Goal: Transaction & Acquisition: Book appointment/travel/reservation

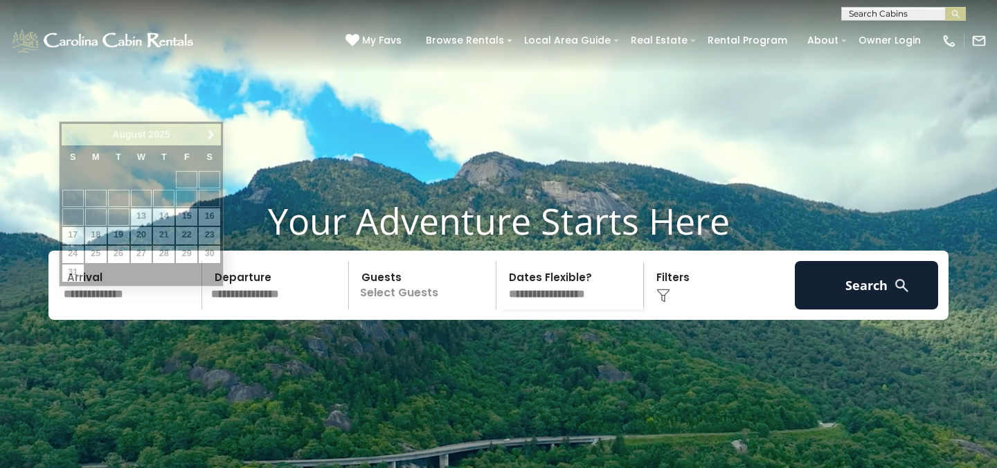
click at [119, 310] on input "text" at bounding box center [130, 285] width 143 height 48
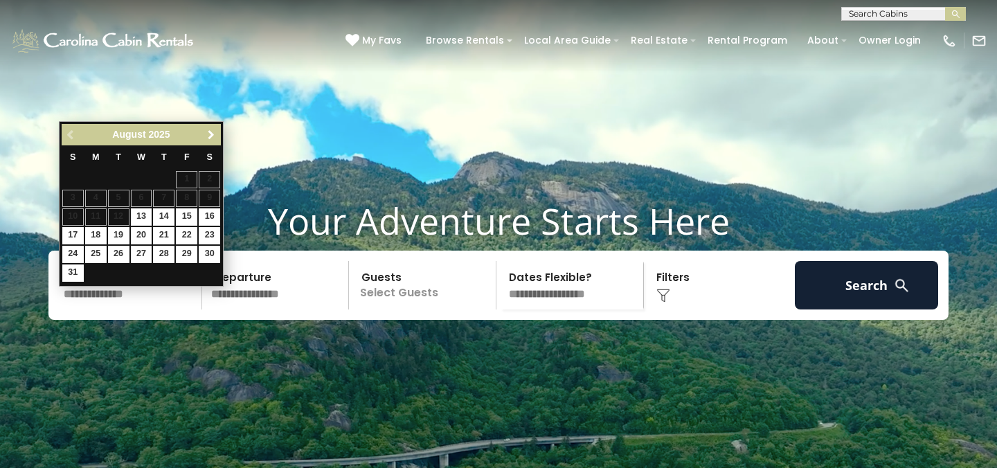
click at [206, 138] on span "Next" at bounding box center [211, 134] width 11 height 11
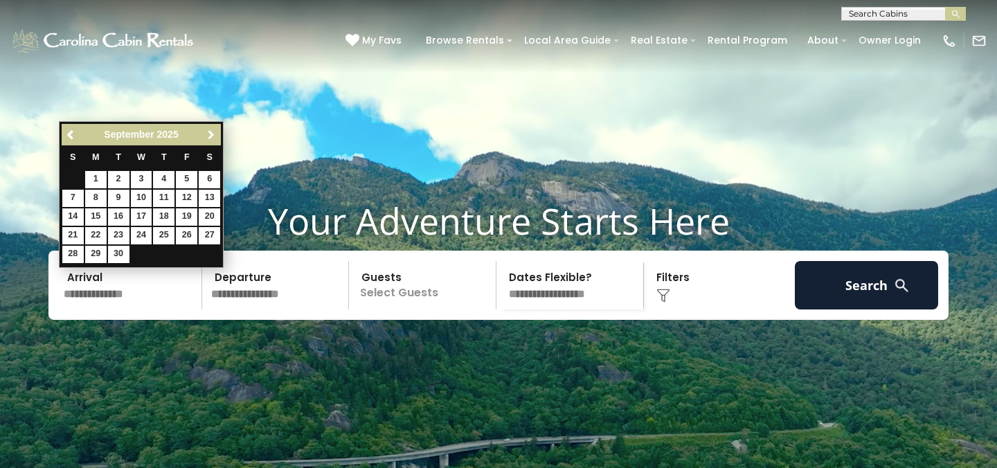
click at [206, 138] on span "Next" at bounding box center [211, 134] width 11 height 11
click at [187, 199] on link "10" at bounding box center [186, 198] width 21 height 17
type input "********"
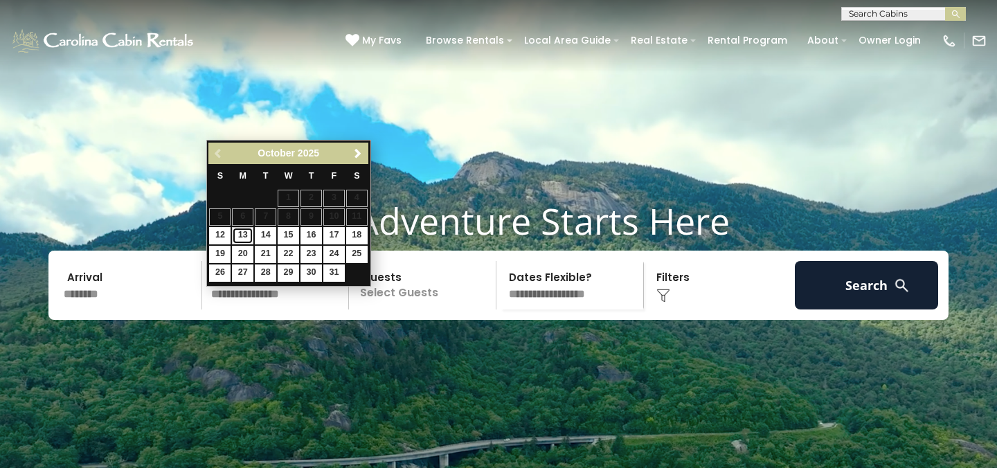
click at [244, 234] on link "13" at bounding box center [242, 235] width 21 height 17
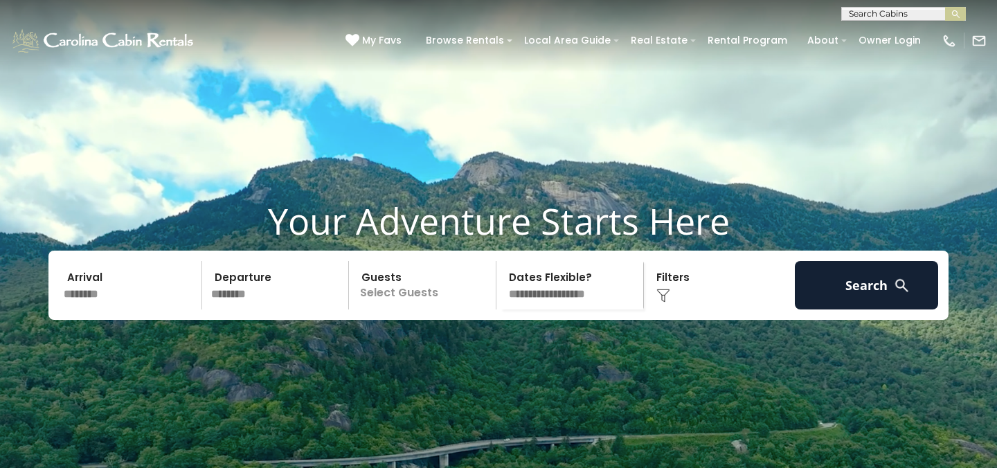
click at [126, 310] on input "********" at bounding box center [130, 285] width 143 height 48
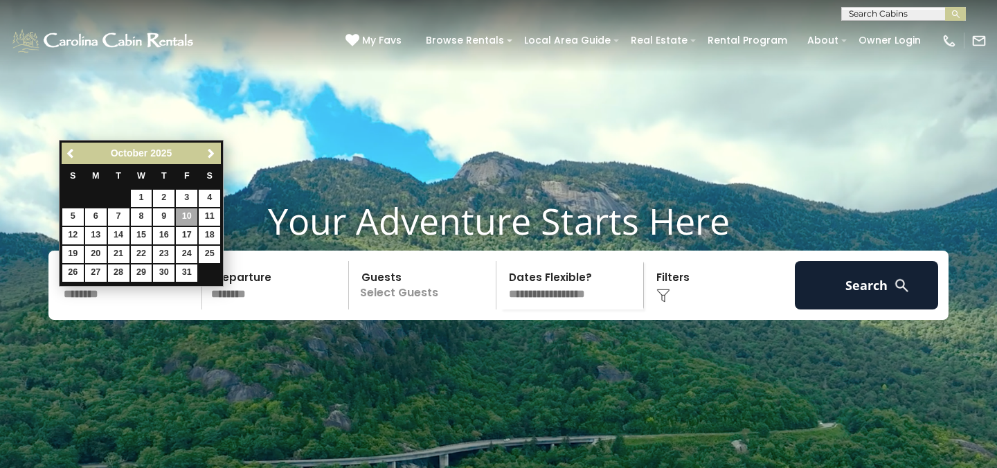
click at [278, 309] on input "********" at bounding box center [277, 285] width 143 height 48
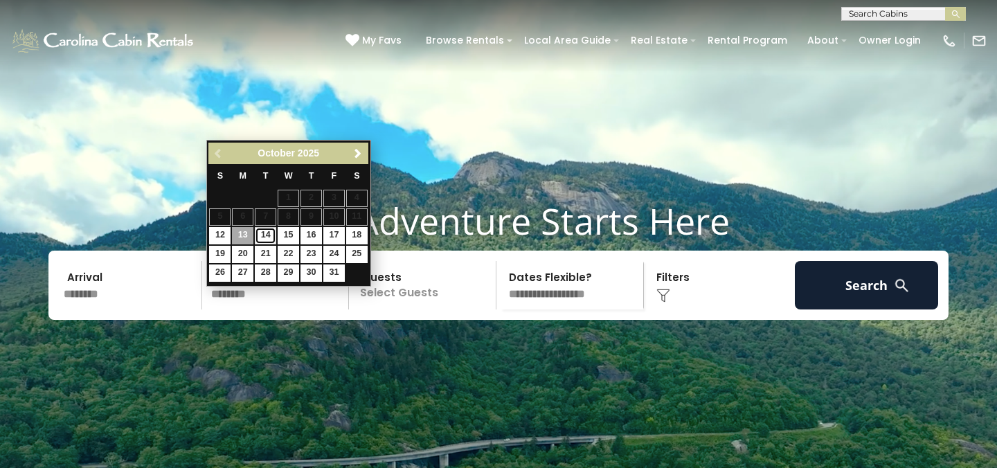
click at [269, 236] on link "14" at bounding box center [265, 235] width 21 height 17
type input "********"
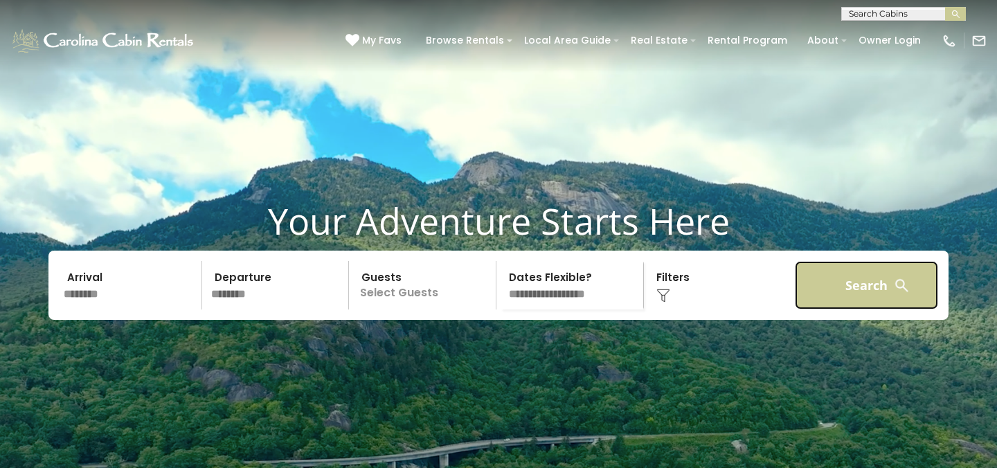
click at [841, 310] on button "Search" at bounding box center [866, 285] width 143 height 48
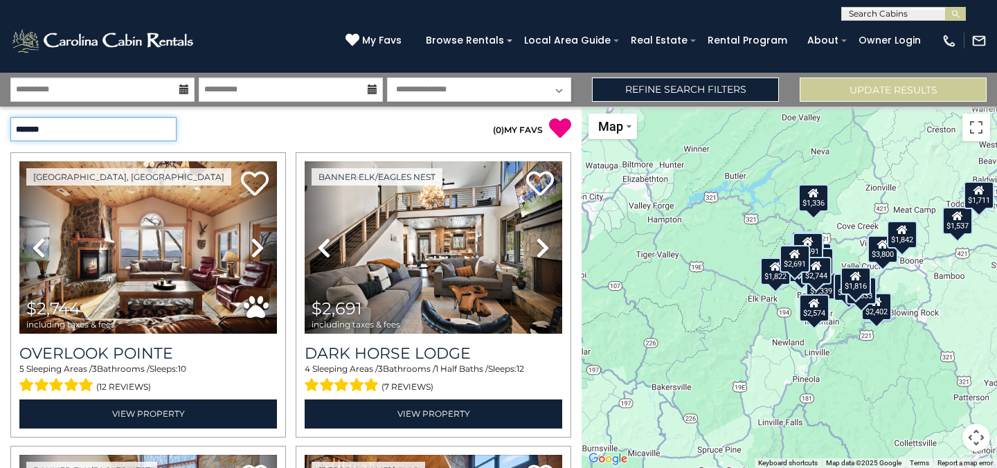
click at [166, 127] on select "**********" at bounding box center [93, 129] width 166 height 24
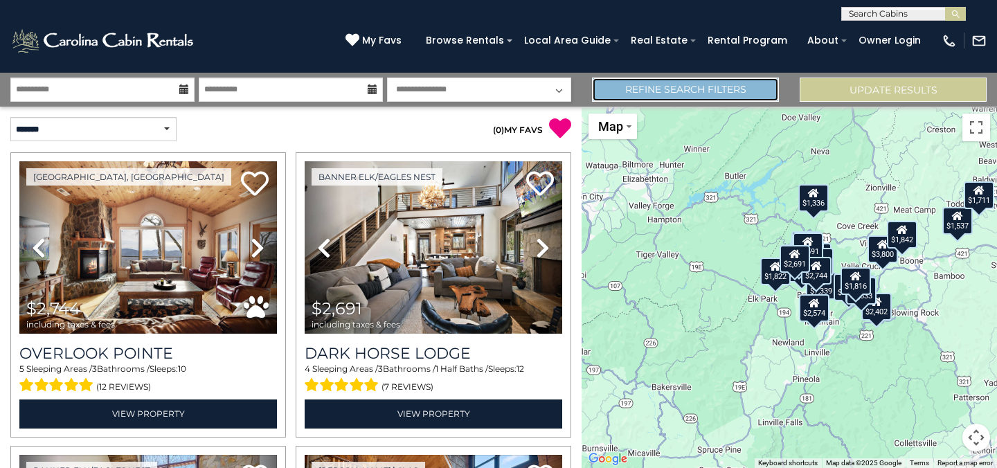
click at [726, 87] on link "Refine Search Filters" at bounding box center [685, 90] width 187 height 24
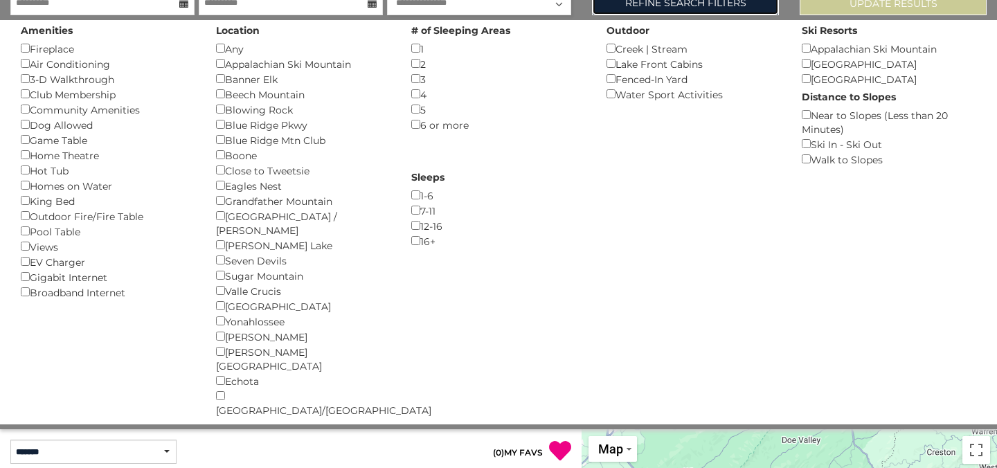
scroll to position [92, 0]
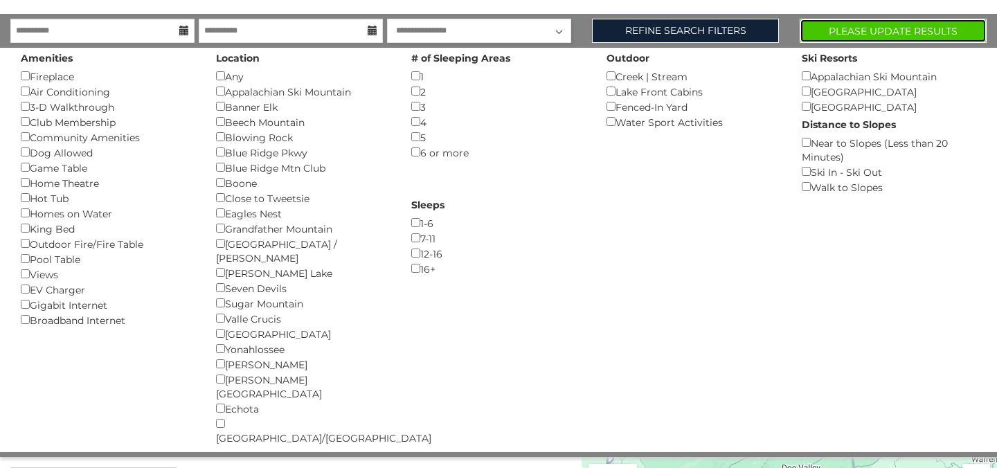
click at [895, 28] on button "Please Update Results" at bounding box center [893, 31] width 187 height 24
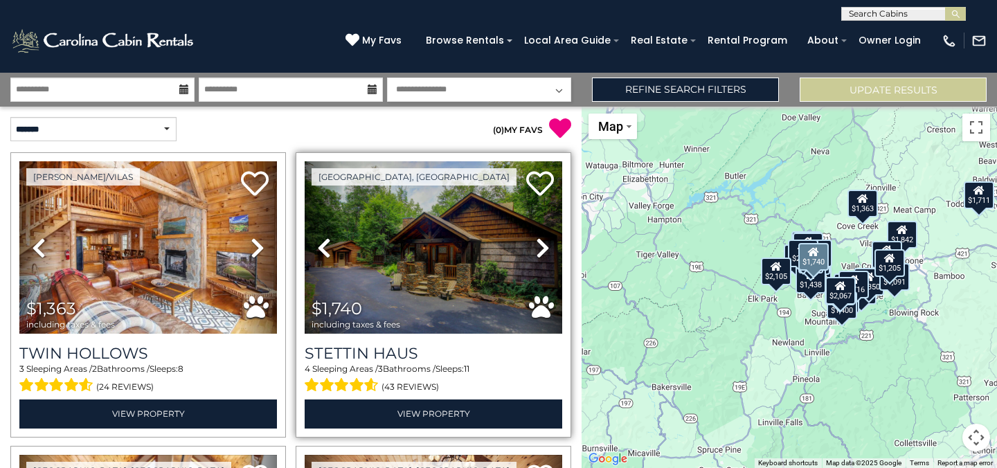
click at [546, 245] on icon at bounding box center [543, 248] width 14 height 22
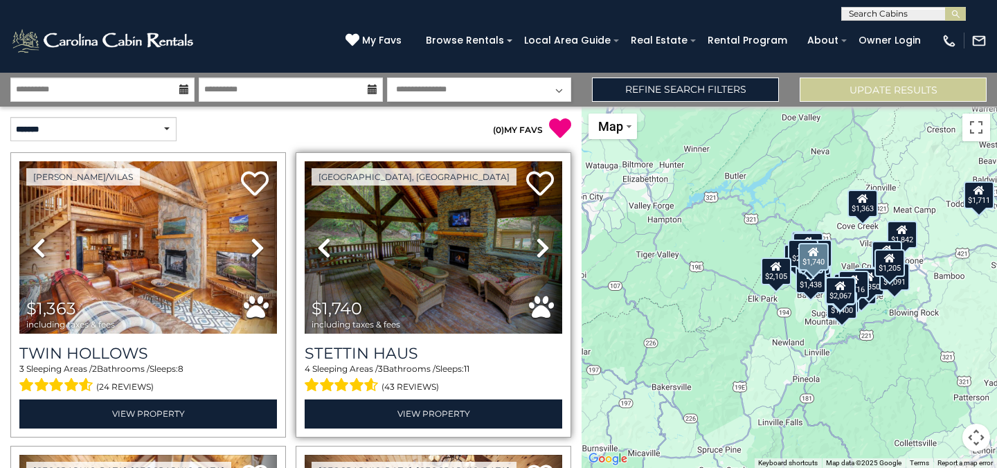
click at [543, 246] on icon at bounding box center [543, 248] width 14 height 22
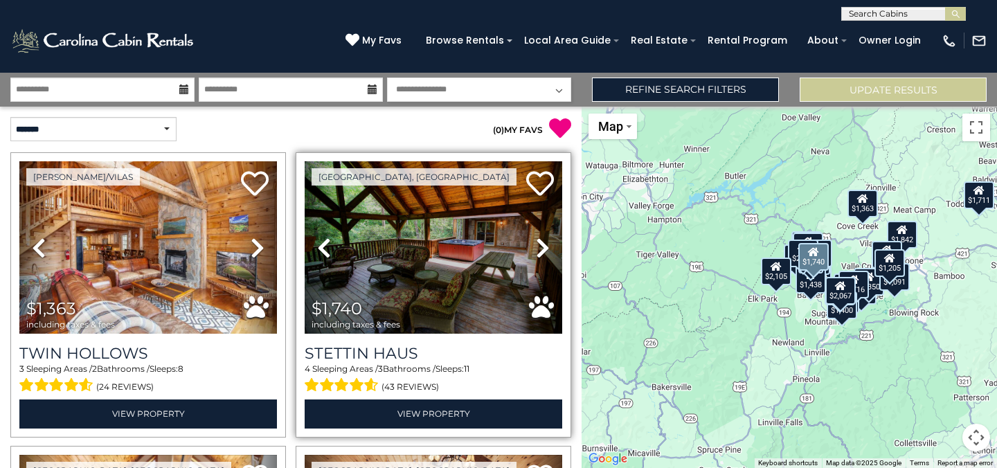
click at [543, 246] on icon at bounding box center [543, 248] width 14 height 22
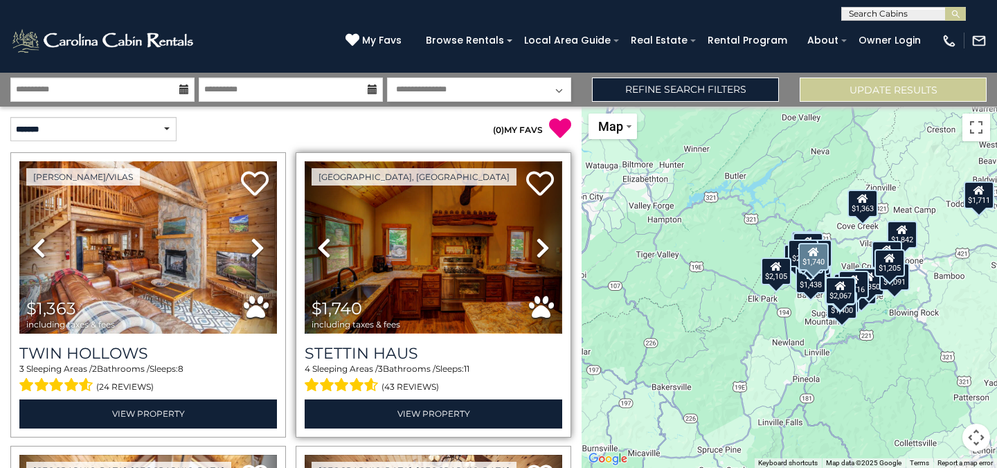
click at [397, 238] on img at bounding box center [434, 247] width 258 height 172
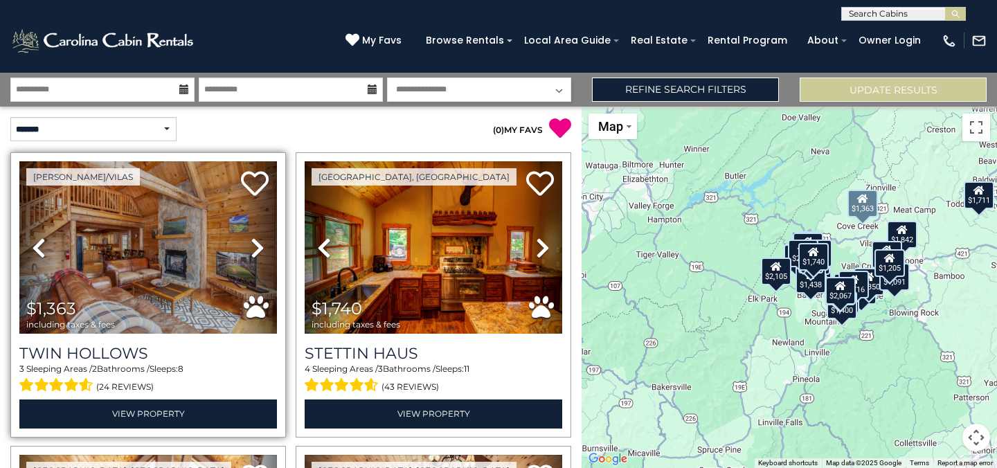
click at [257, 246] on icon at bounding box center [258, 248] width 14 height 22
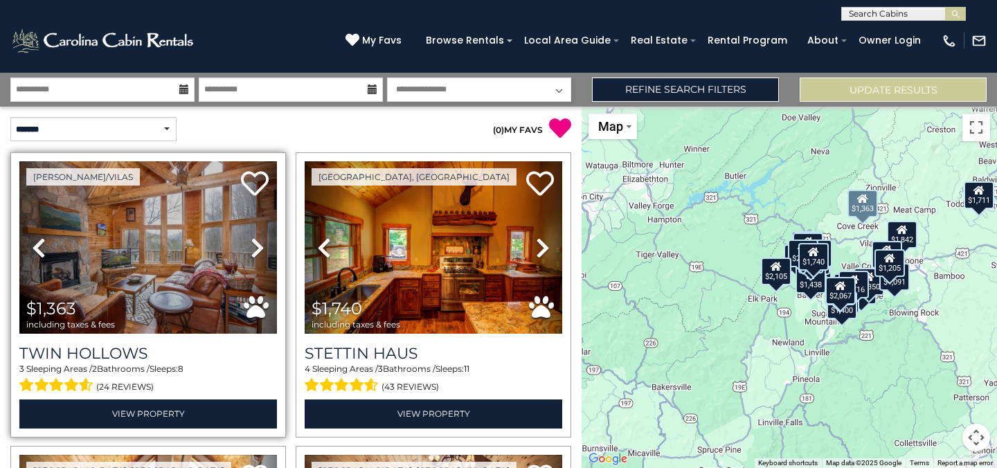
click at [257, 246] on icon at bounding box center [258, 248] width 14 height 22
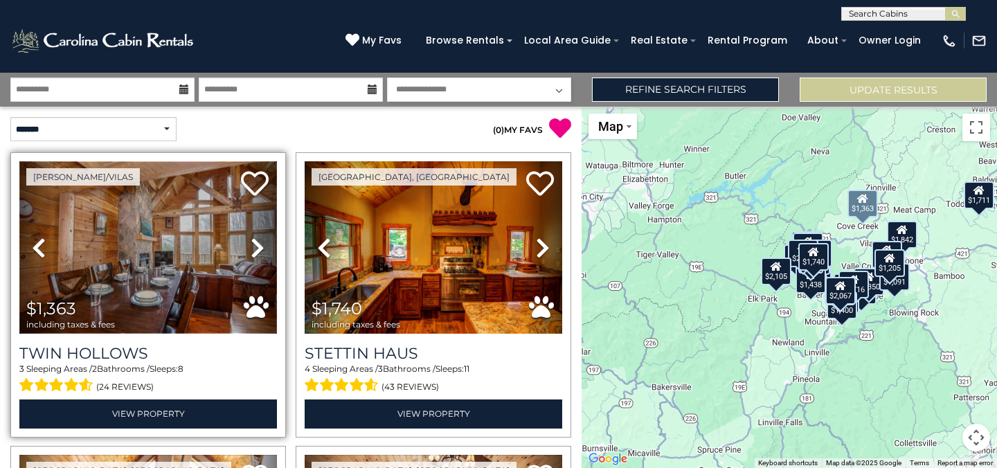
click at [150, 229] on img at bounding box center [148, 247] width 258 height 172
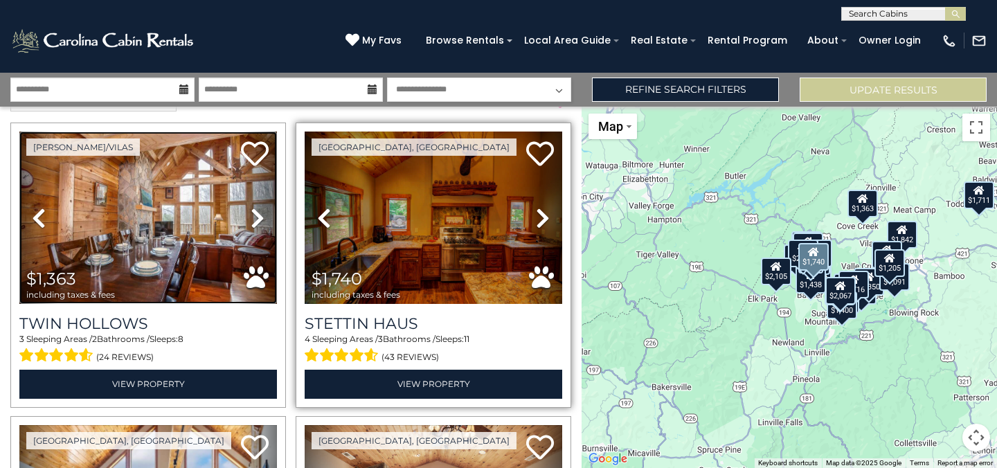
scroll to position [39, 0]
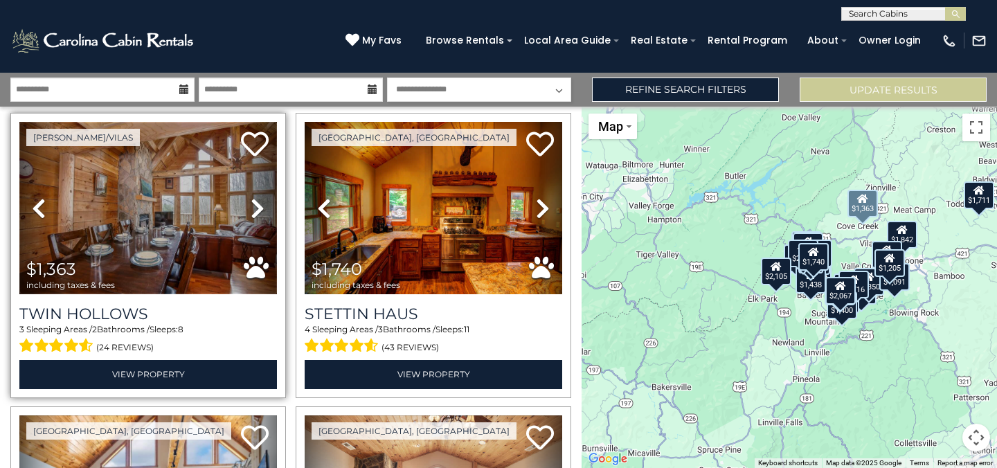
click at [184, 206] on img at bounding box center [148, 208] width 258 height 172
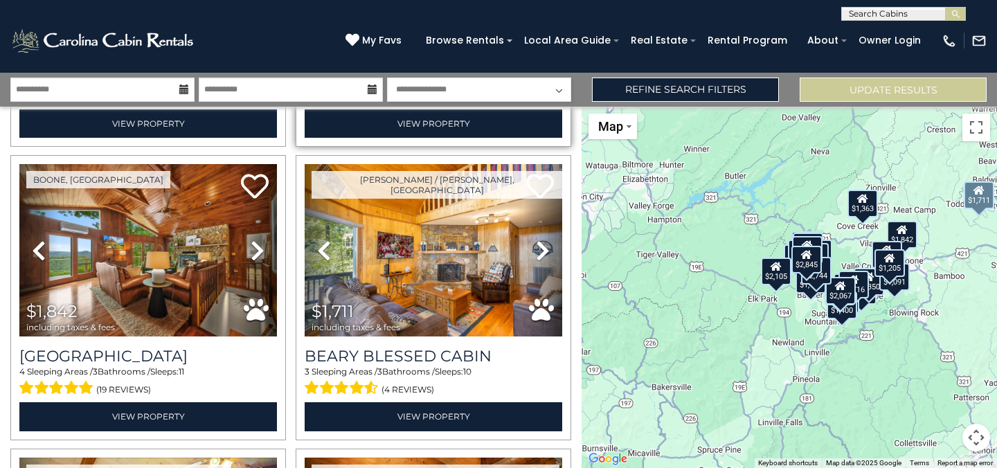
scroll to position [1174, 0]
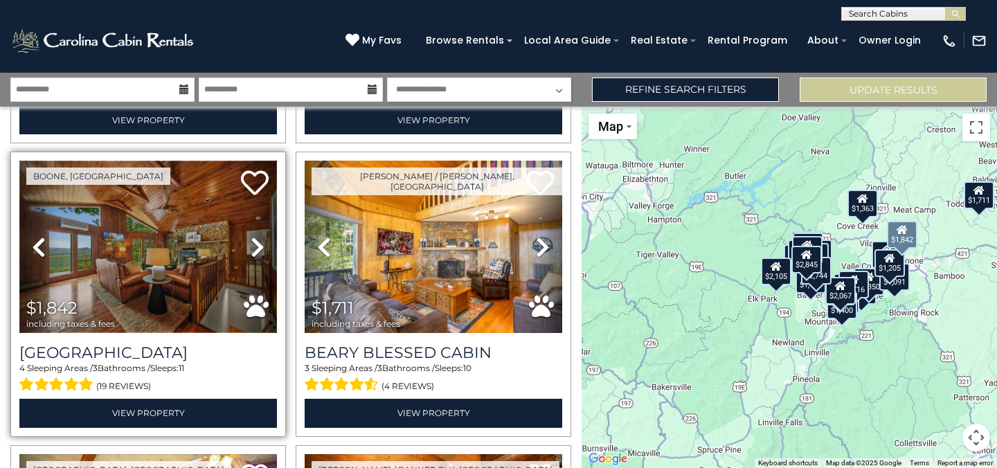
click at [165, 251] on img at bounding box center [148, 247] width 258 height 172
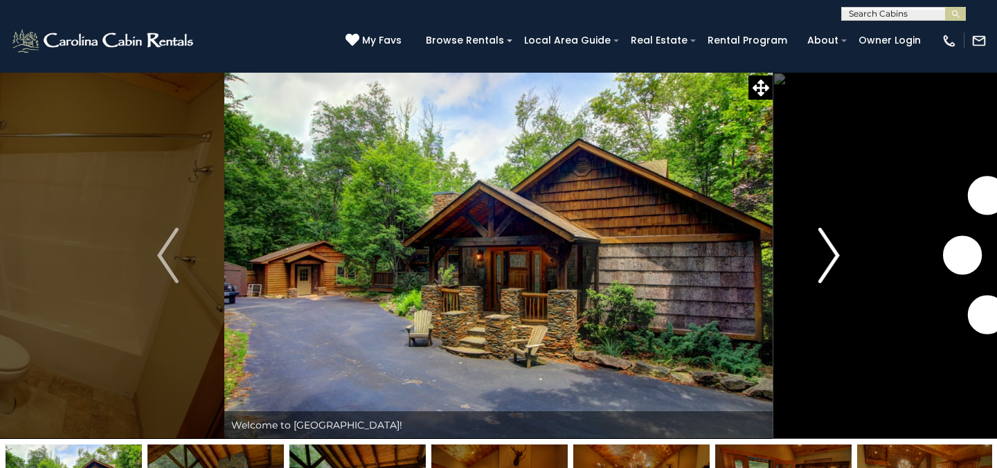
click at [833, 256] on img "Next" at bounding box center [829, 255] width 21 height 55
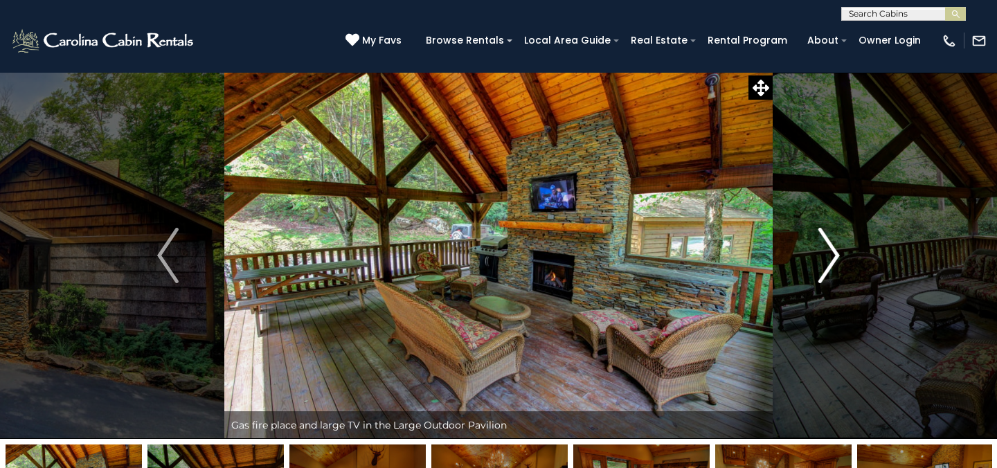
click at [833, 256] on img "Next" at bounding box center [829, 255] width 21 height 55
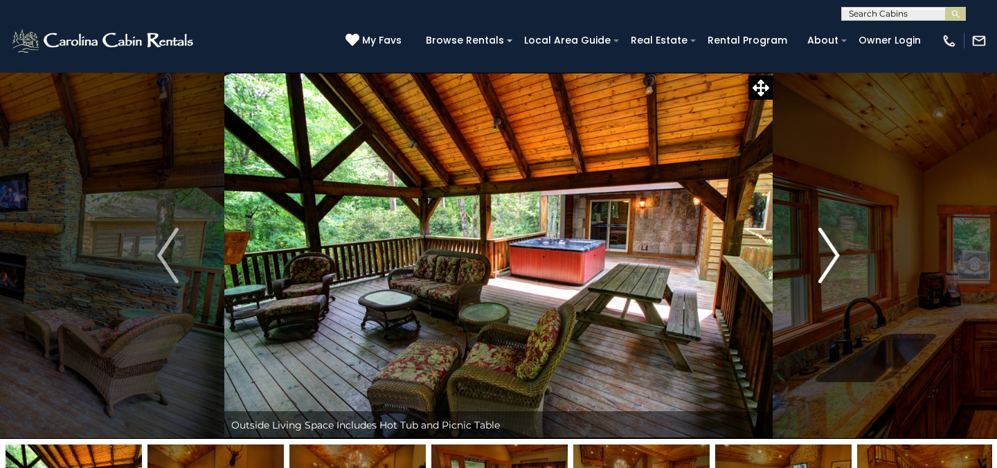
click at [833, 256] on img "Next" at bounding box center [829, 255] width 21 height 55
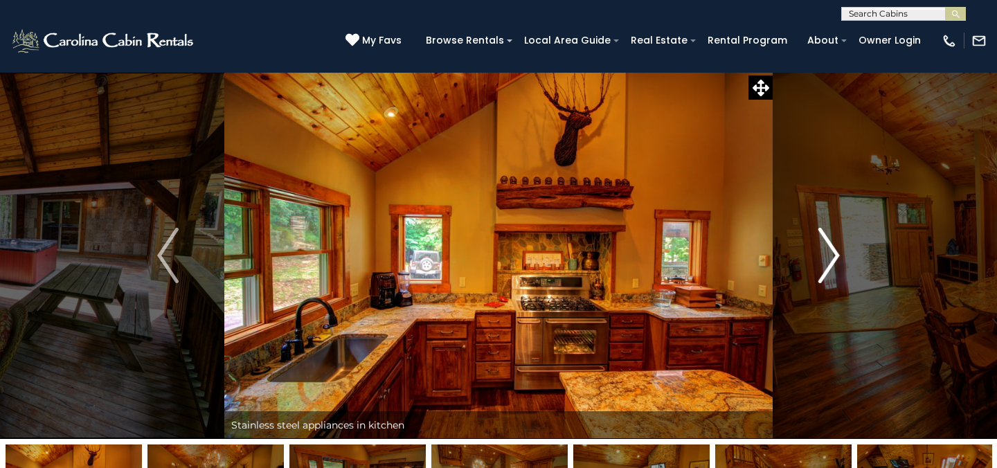
click at [833, 256] on img "Next" at bounding box center [829, 255] width 21 height 55
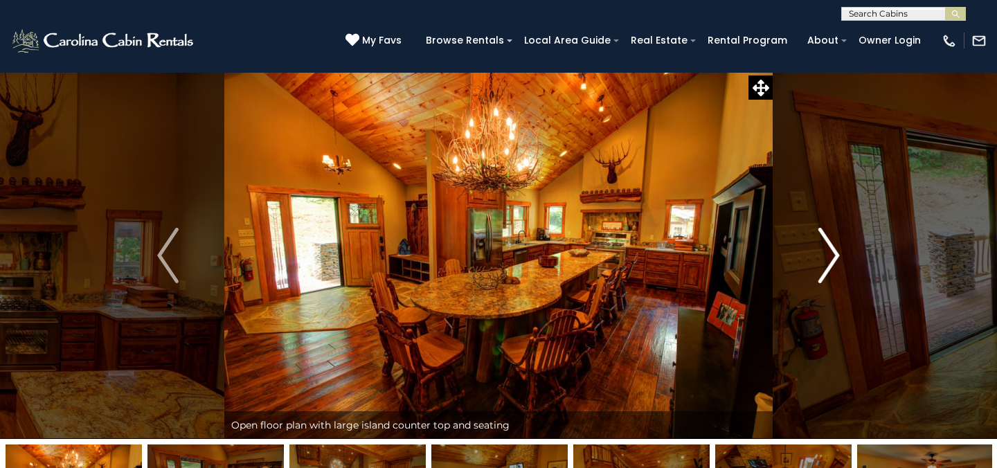
click at [833, 256] on img "Next" at bounding box center [829, 255] width 21 height 55
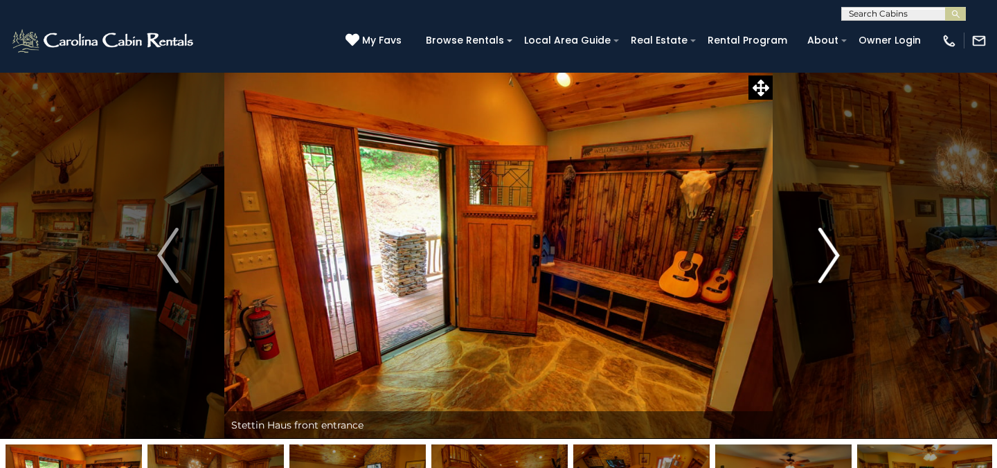
click at [833, 257] on img "Next" at bounding box center [829, 255] width 21 height 55
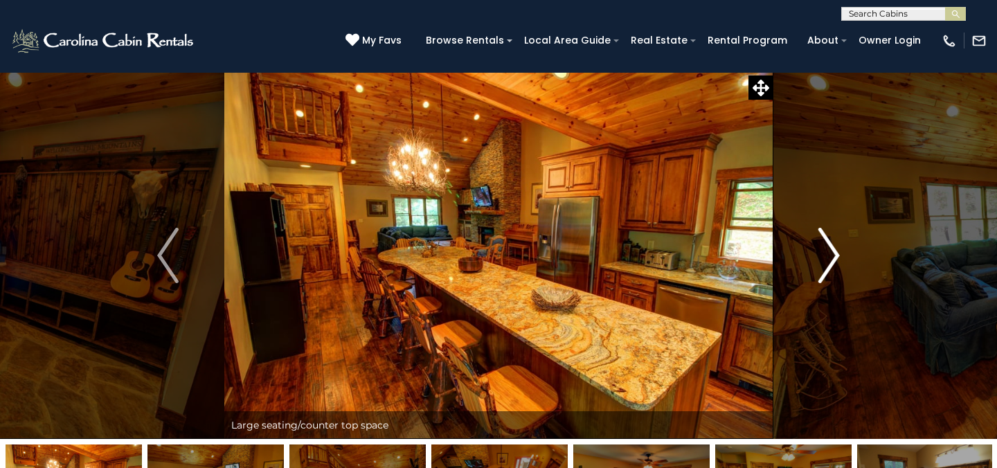
click at [833, 257] on img "Next" at bounding box center [829, 255] width 21 height 55
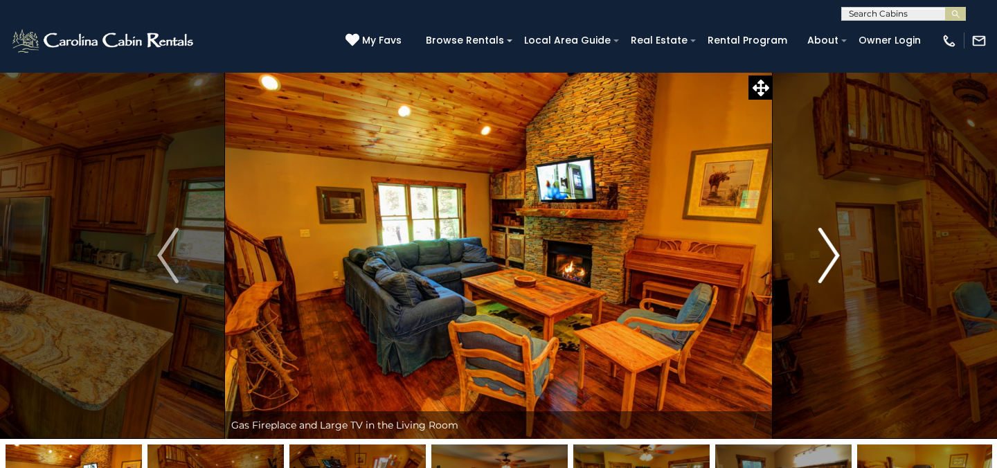
click at [833, 257] on img "Next" at bounding box center [829, 255] width 21 height 55
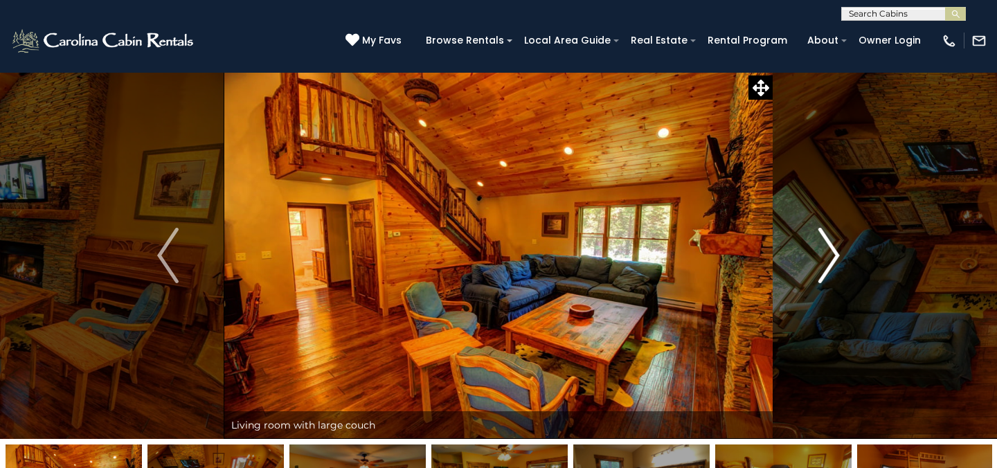
click at [833, 257] on img "Next" at bounding box center [829, 255] width 21 height 55
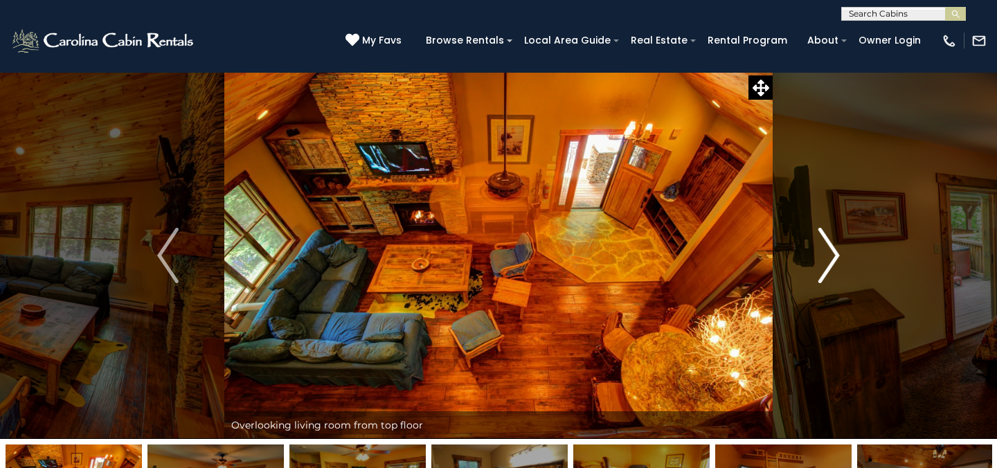
click at [839, 258] on img "Next" at bounding box center [829, 255] width 21 height 55
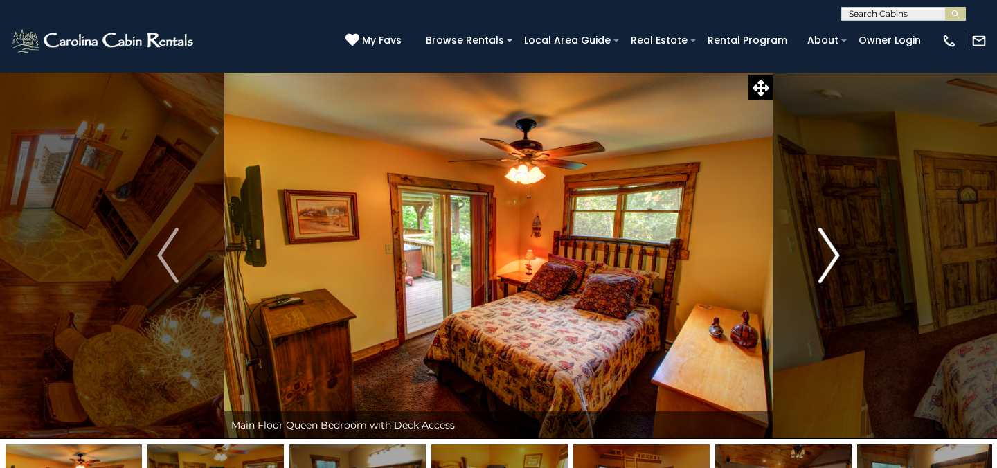
click at [839, 258] on img "Next" at bounding box center [829, 255] width 21 height 55
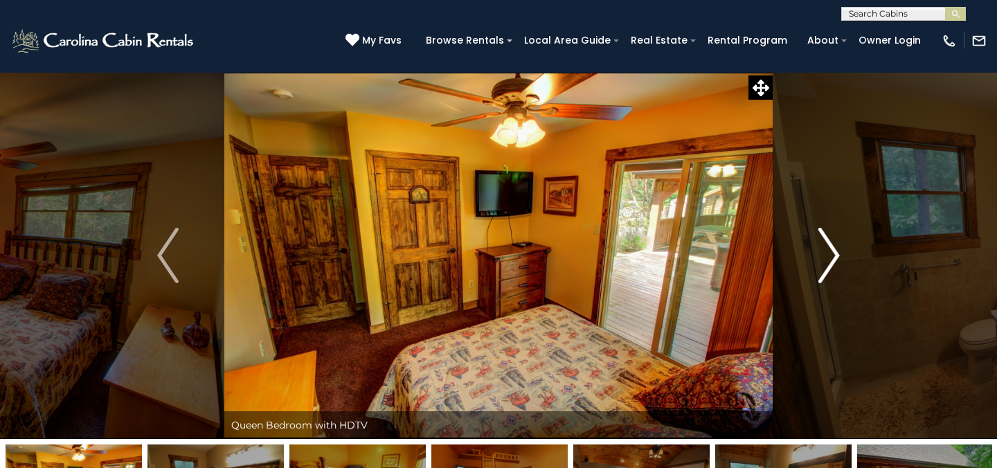
click at [833, 257] on img "Next" at bounding box center [829, 255] width 21 height 55
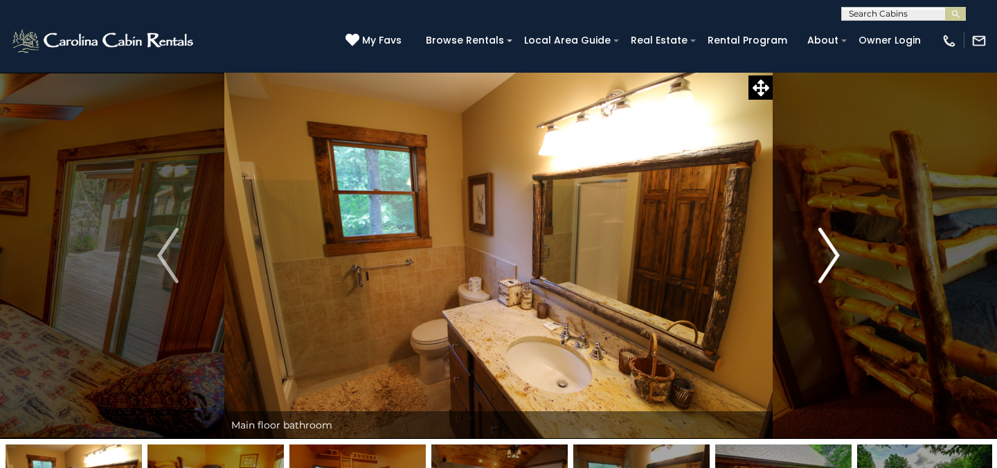
click at [833, 257] on img "Next" at bounding box center [829, 255] width 21 height 55
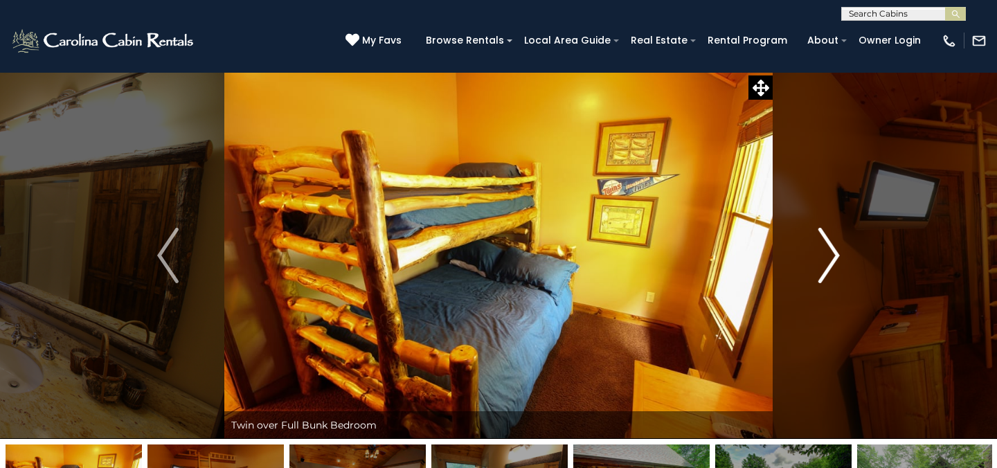
click at [834, 257] on img "Next" at bounding box center [829, 255] width 21 height 55
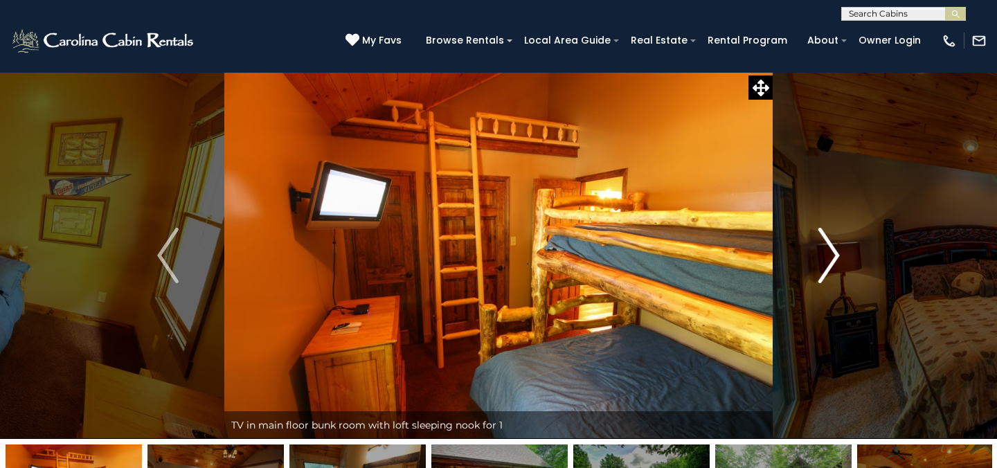
click at [834, 257] on img "Next" at bounding box center [829, 255] width 21 height 55
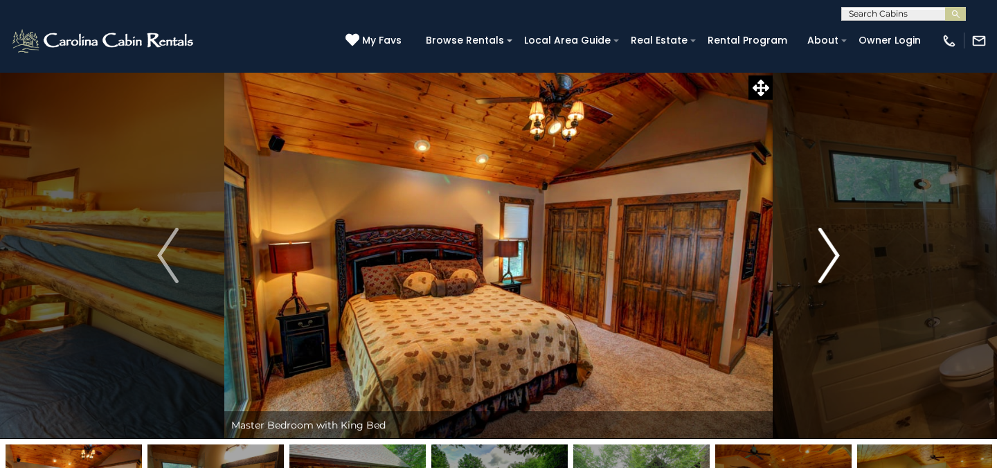
click at [834, 257] on img "Next" at bounding box center [829, 255] width 21 height 55
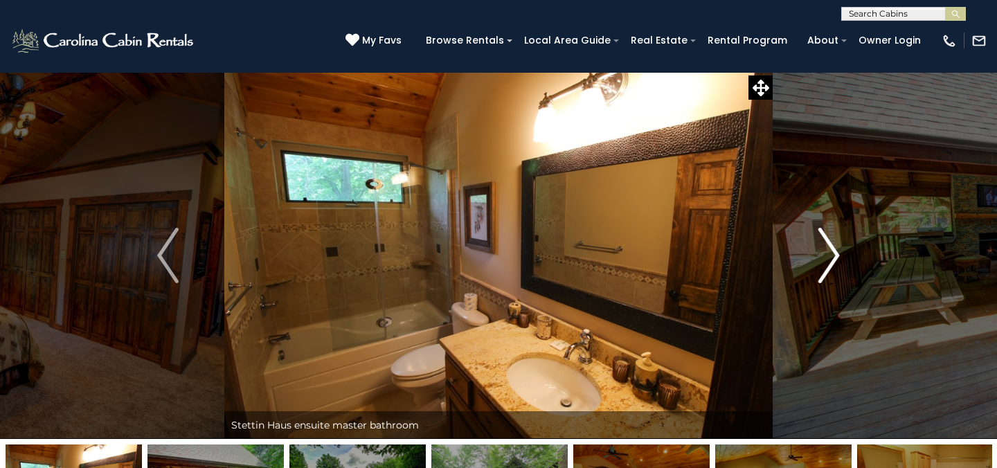
click at [835, 256] on img "Next" at bounding box center [829, 255] width 21 height 55
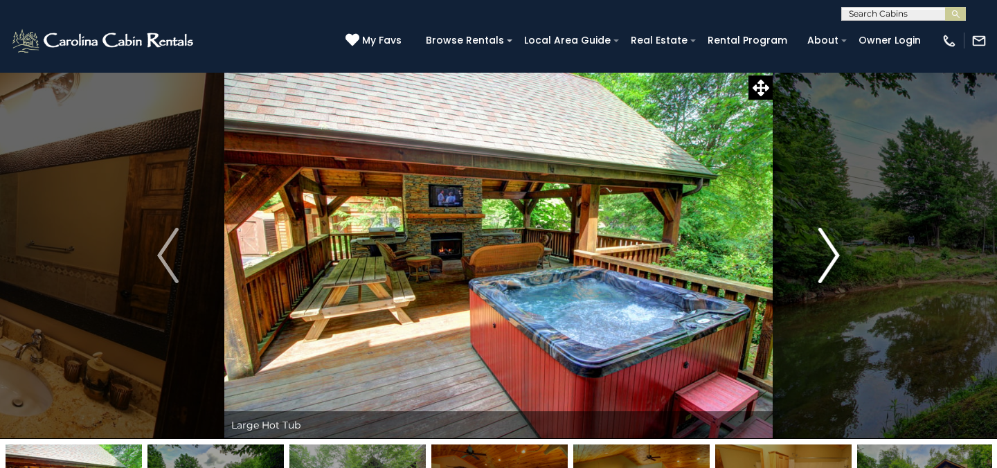
click at [834, 256] on img "Next" at bounding box center [829, 255] width 21 height 55
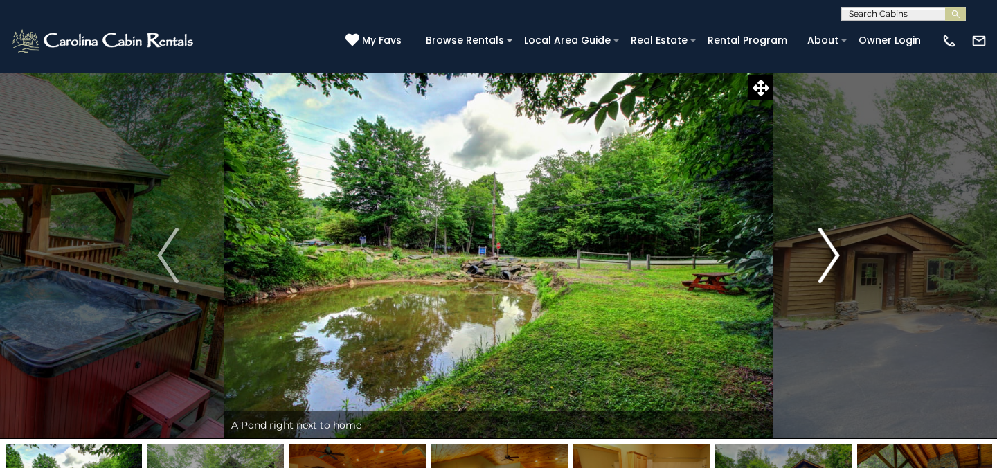
click at [834, 256] on img "Next" at bounding box center [829, 255] width 21 height 55
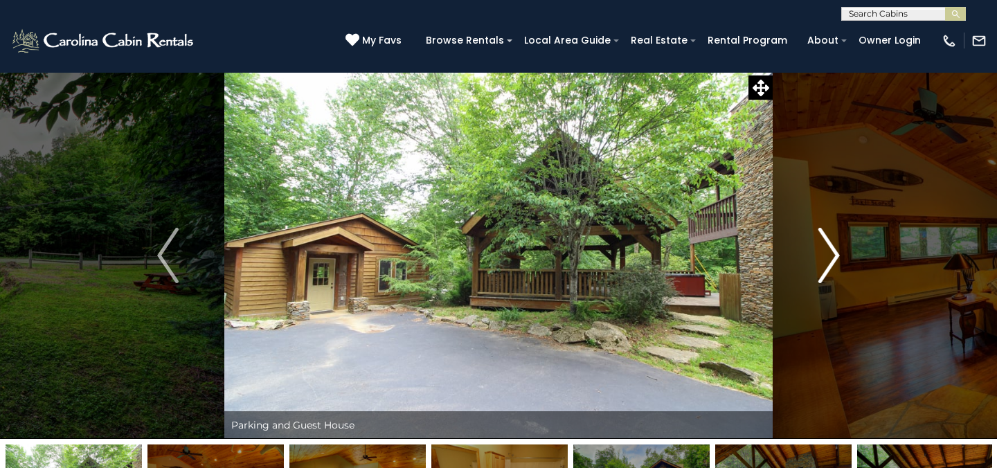
click at [834, 256] on img "Next" at bounding box center [829, 255] width 21 height 55
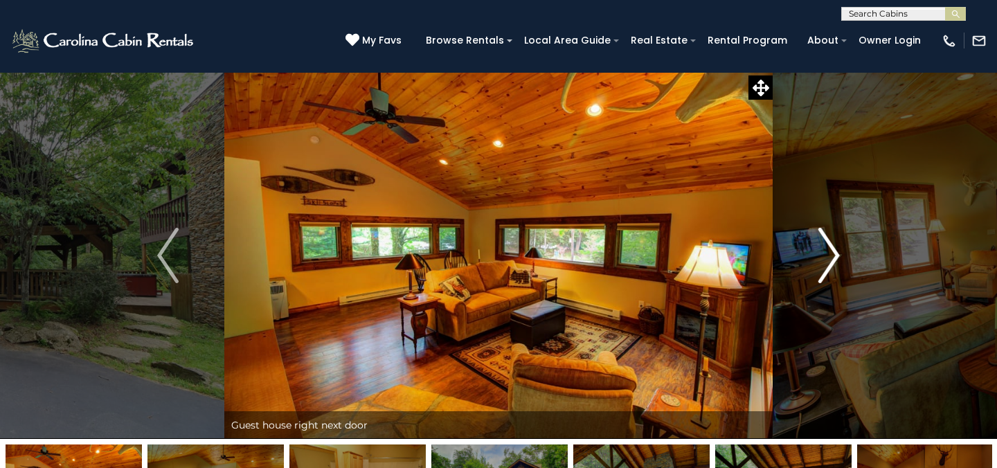
click at [834, 256] on img "Next" at bounding box center [829, 255] width 21 height 55
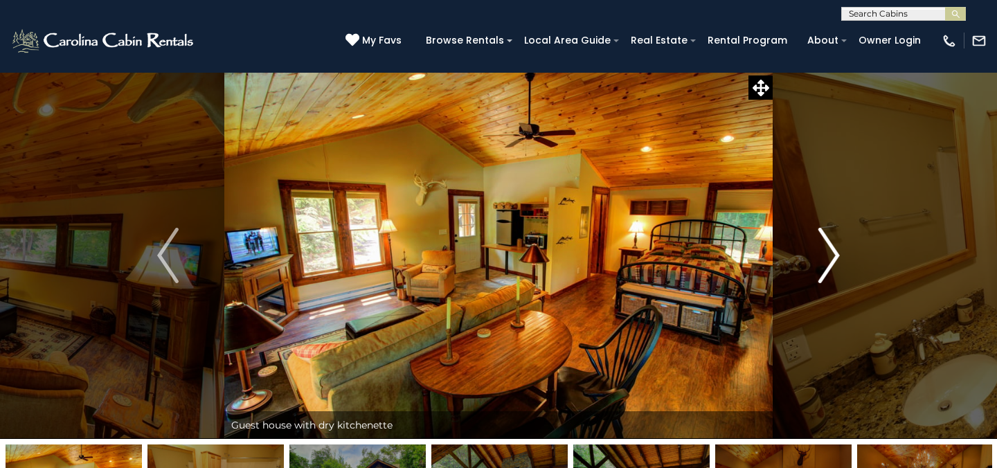
click at [834, 256] on img "Next" at bounding box center [829, 255] width 21 height 55
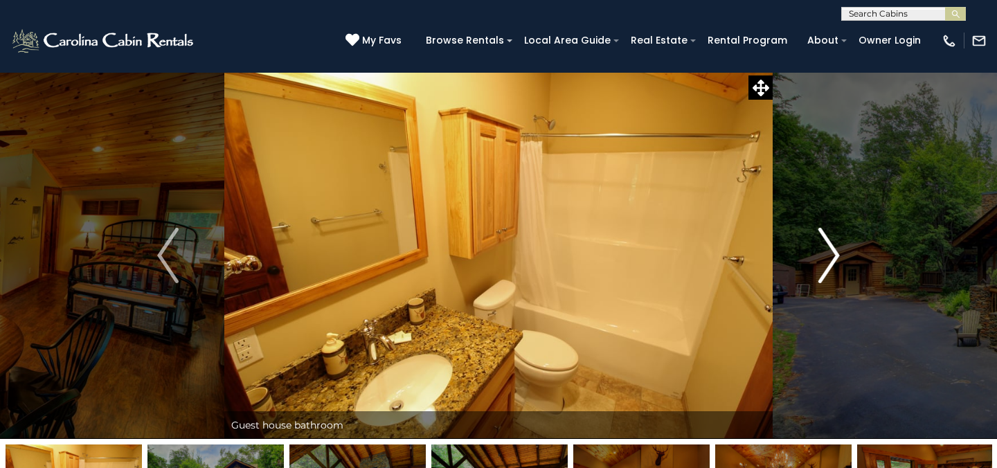
click at [834, 256] on img "Next" at bounding box center [829, 255] width 21 height 55
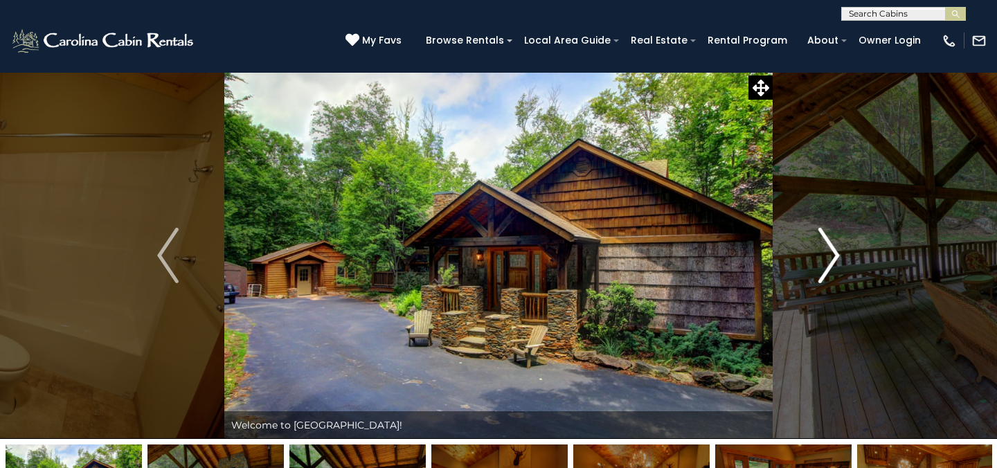
click at [832, 252] on img "Next" at bounding box center [829, 255] width 21 height 55
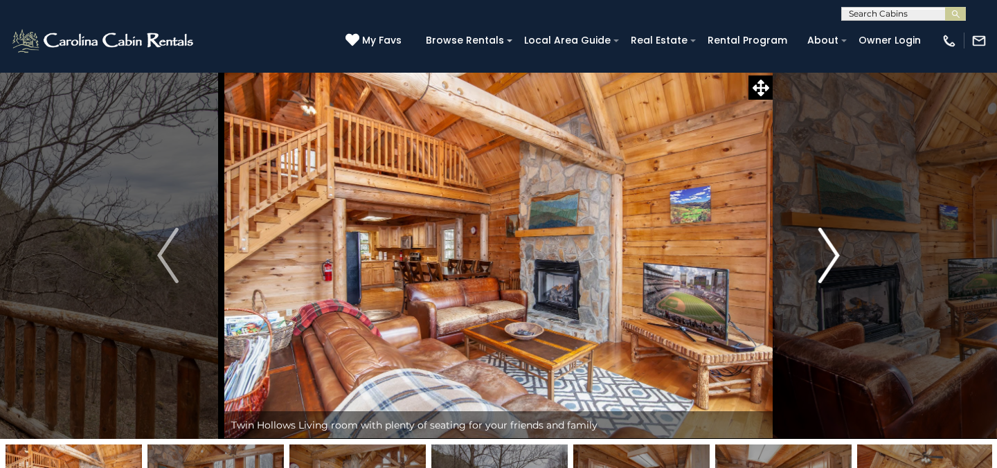
click at [834, 255] on img "Next" at bounding box center [829, 255] width 21 height 55
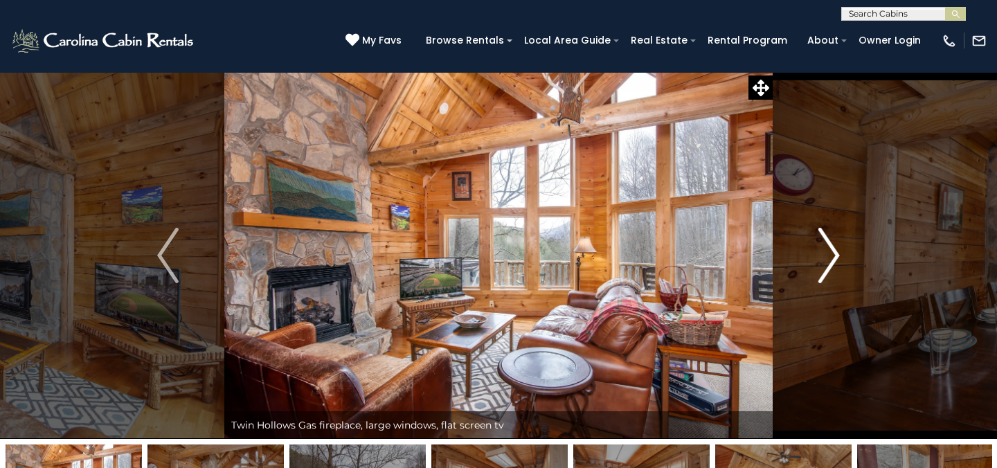
click at [834, 255] on img "Next" at bounding box center [829, 255] width 21 height 55
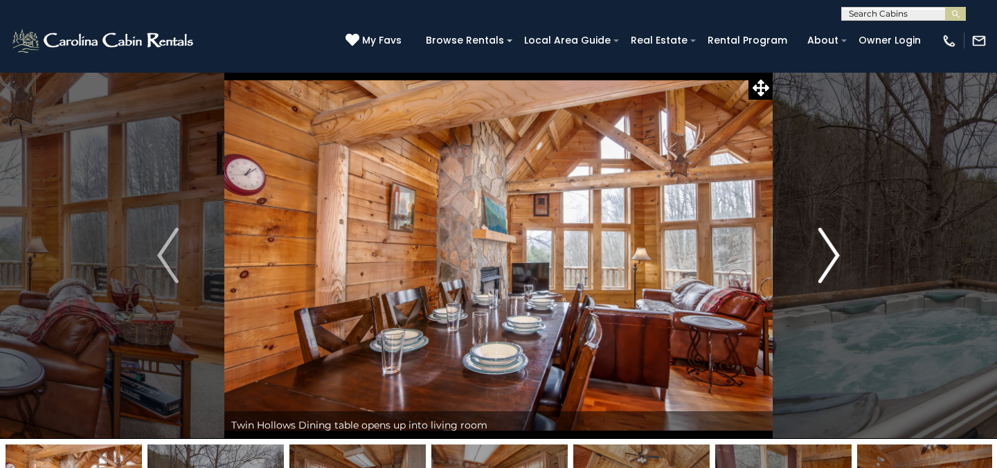
click at [834, 255] on img "Next" at bounding box center [829, 255] width 21 height 55
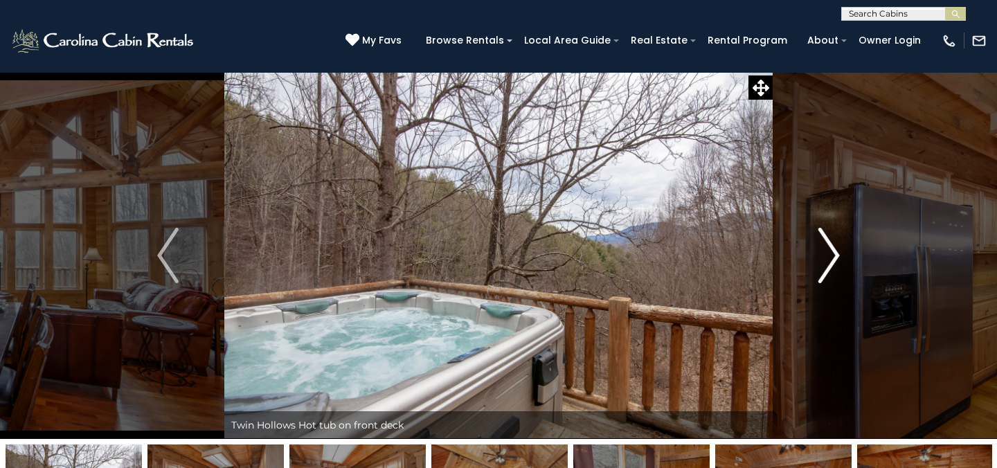
click at [835, 255] on img "Next" at bounding box center [829, 255] width 21 height 55
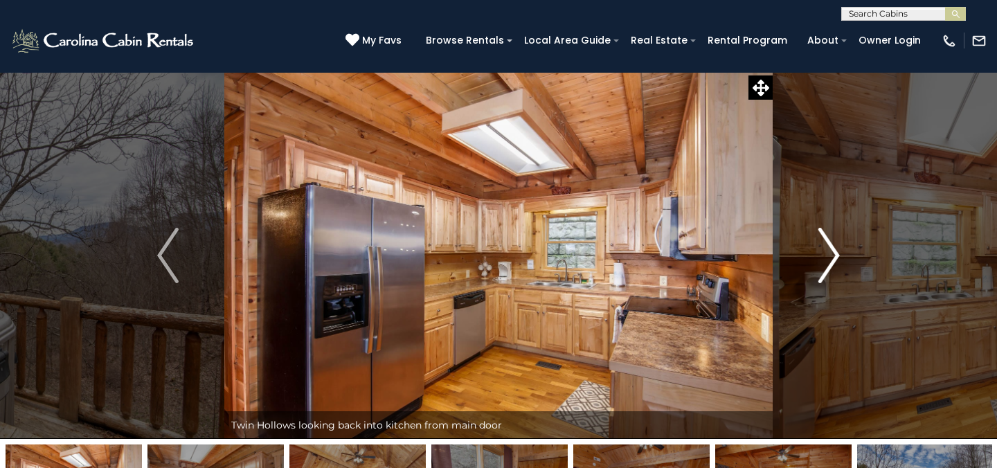
click at [835, 255] on img "Next" at bounding box center [829, 255] width 21 height 55
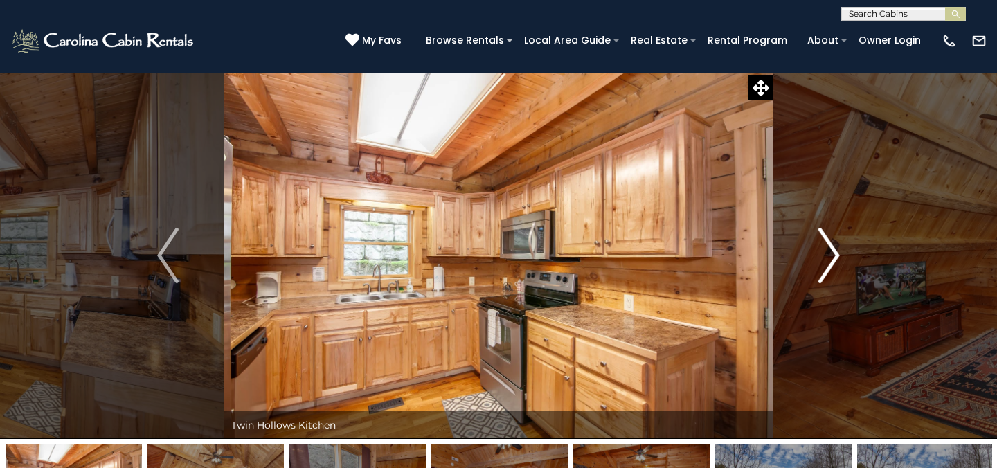
click at [835, 255] on img "Next" at bounding box center [829, 255] width 21 height 55
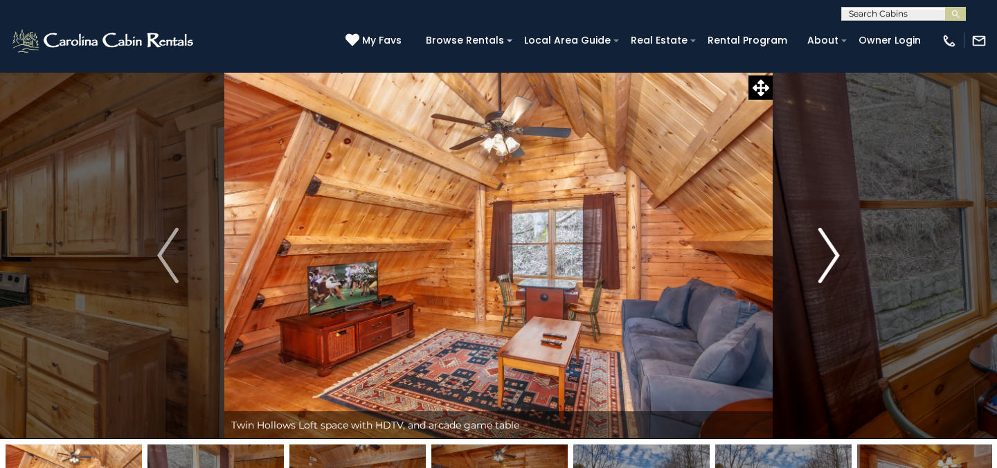
click at [835, 255] on img "Next" at bounding box center [829, 255] width 21 height 55
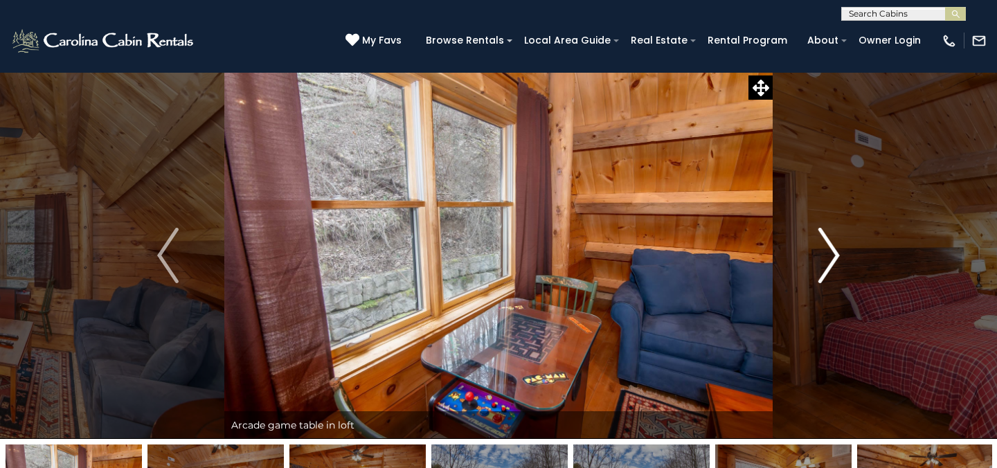
click at [835, 255] on img "Next" at bounding box center [829, 255] width 21 height 55
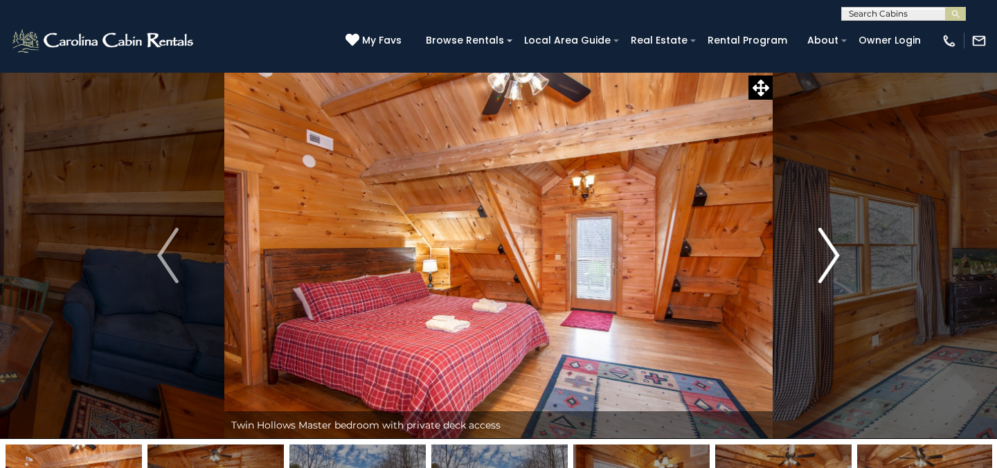
click at [835, 255] on img "Next" at bounding box center [829, 255] width 21 height 55
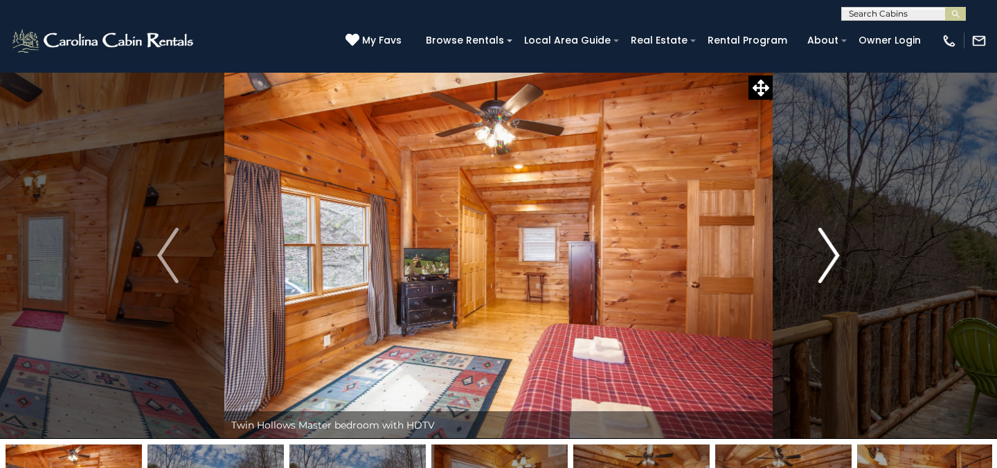
click at [835, 255] on img "Next" at bounding box center [829, 255] width 21 height 55
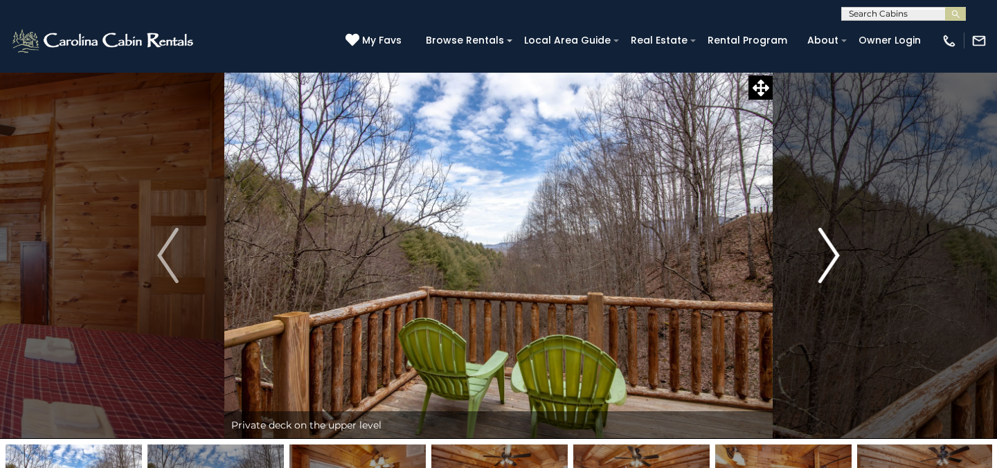
click at [835, 255] on img "Next" at bounding box center [829, 255] width 21 height 55
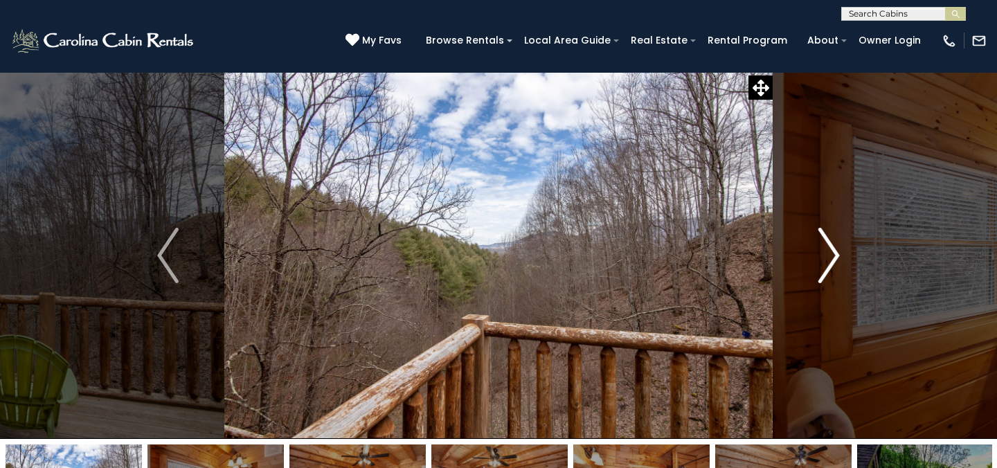
click at [835, 255] on img "Next" at bounding box center [829, 255] width 21 height 55
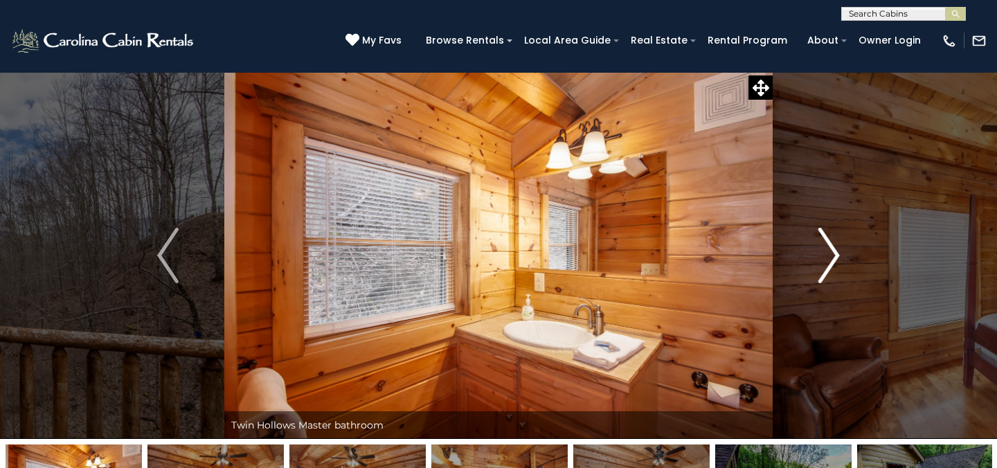
click at [835, 255] on img "Next" at bounding box center [829, 255] width 21 height 55
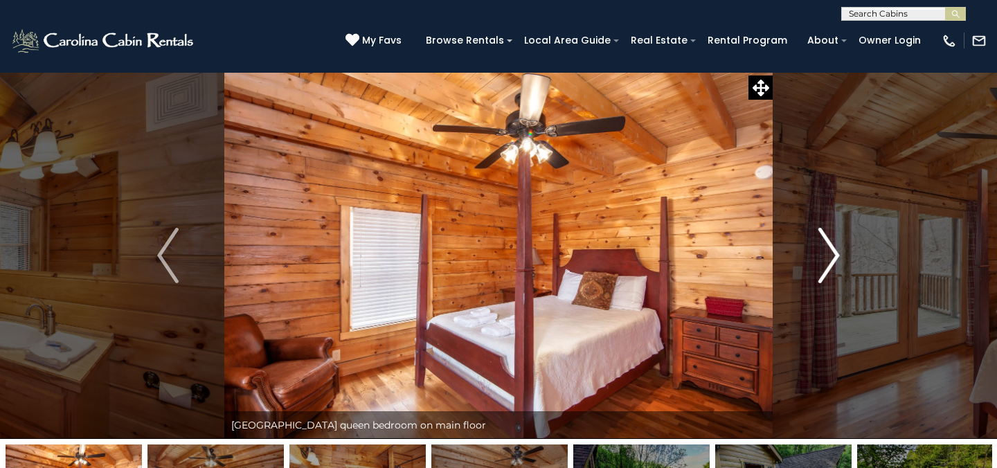
click at [835, 255] on img "Next" at bounding box center [829, 255] width 21 height 55
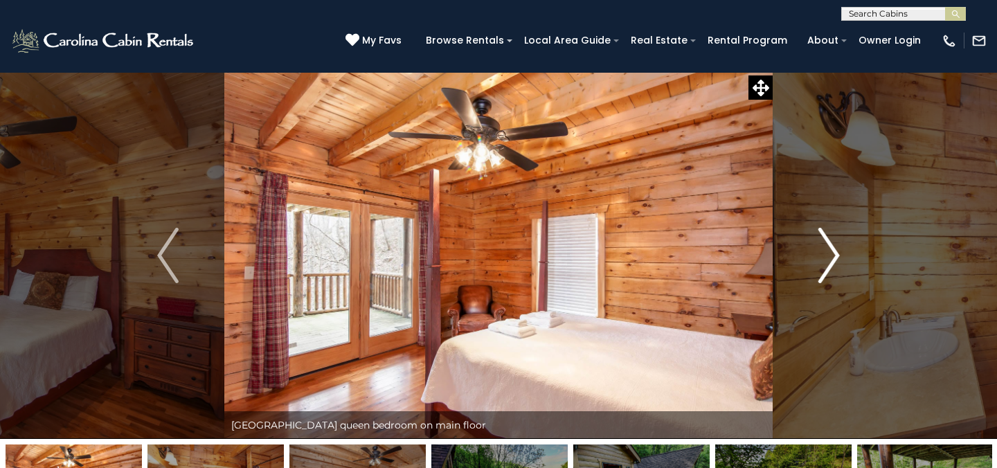
click at [835, 255] on img "Next" at bounding box center [829, 255] width 21 height 55
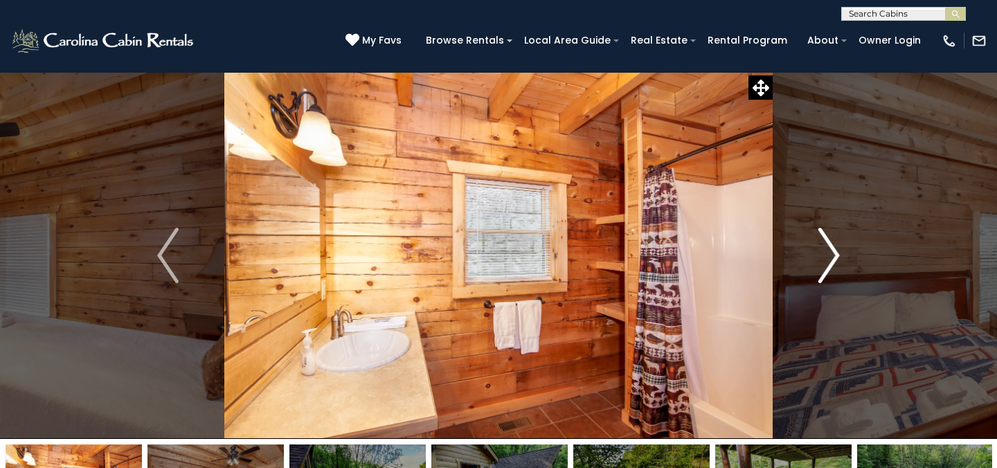
click at [835, 255] on img "Next" at bounding box center [829, 255] width 21 height 55
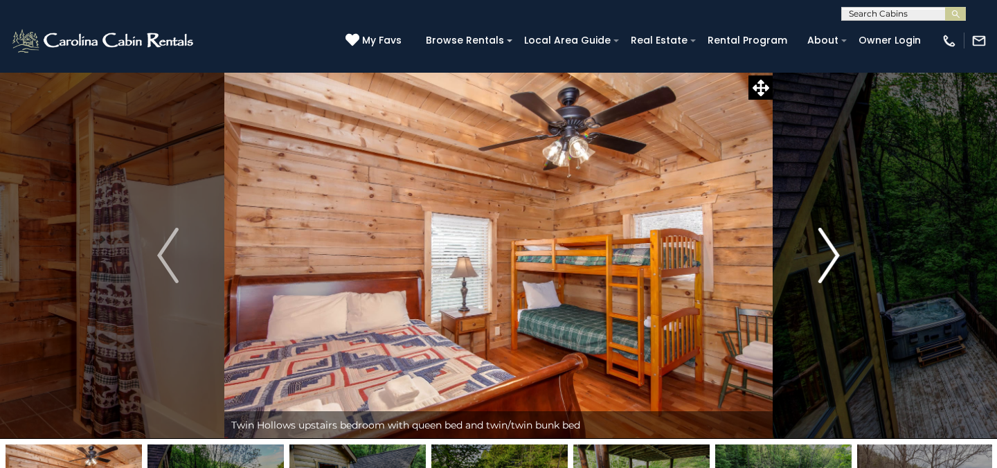
click at [835, 255] on img "Next" at bounding box center [829, 255] width 21 height 55
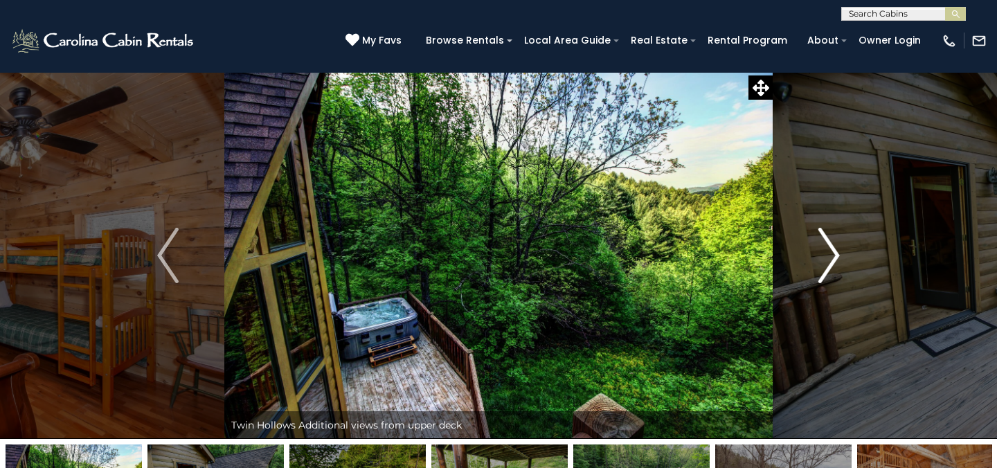
click at [835, 255] on img "Next" at bounding box center [829, 255] width 21 height 55
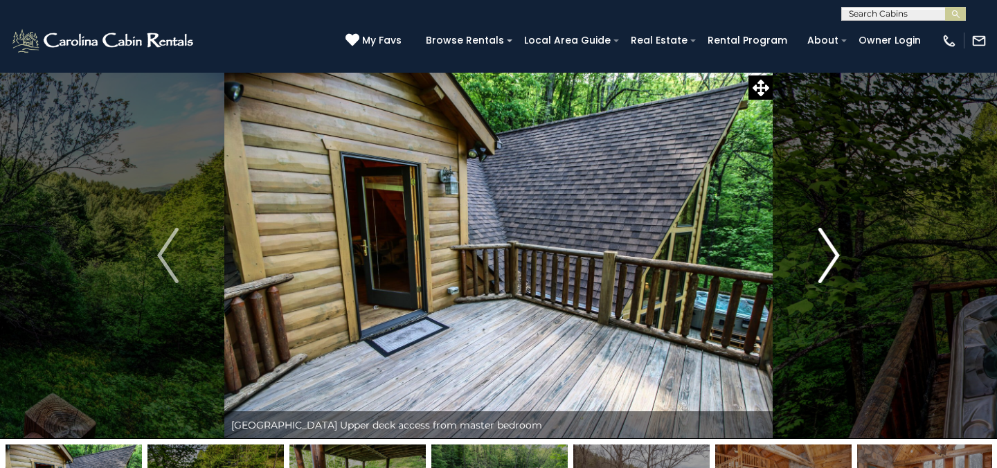
click at [835, 255] on img "Next" at bounding box center [829, 255] width 21 height 55
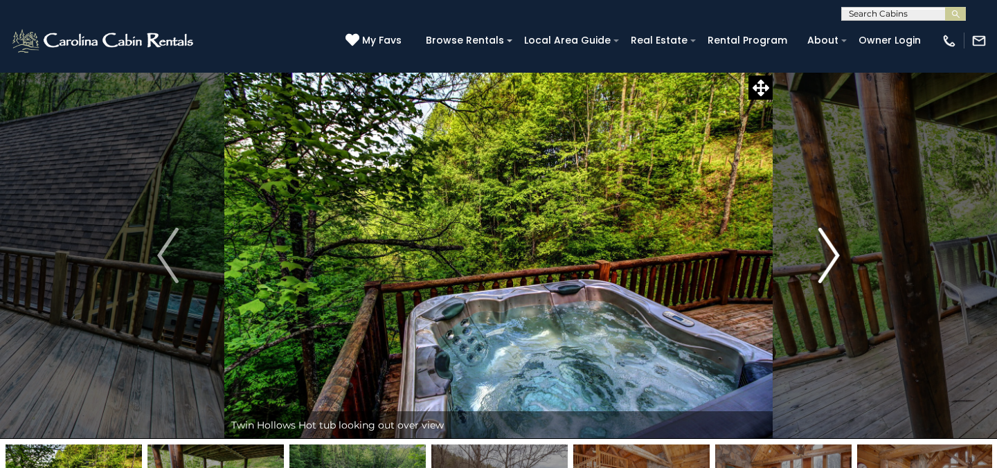
click at [835, 255] on img "Next" at bounding box center [829, 255] width 21 height 55
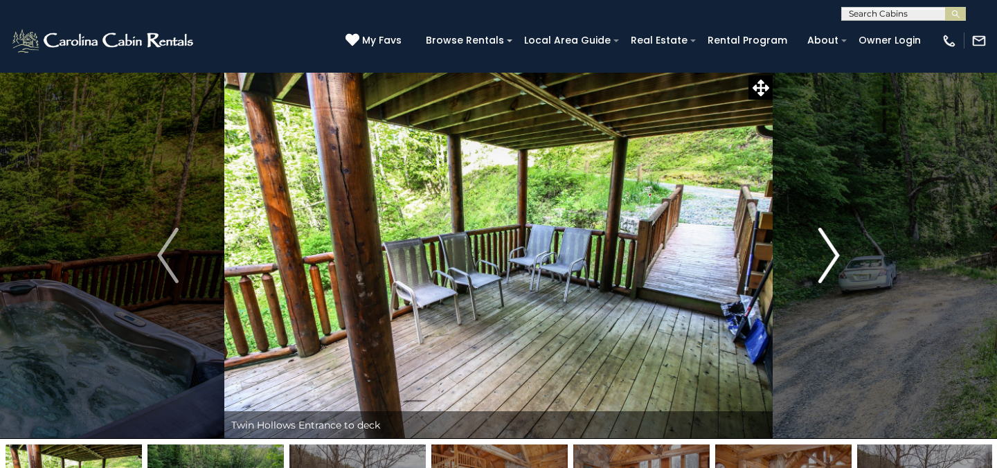
click at [835, 255] on img "Next" at bounding box center [829, 255] width 21 height 55
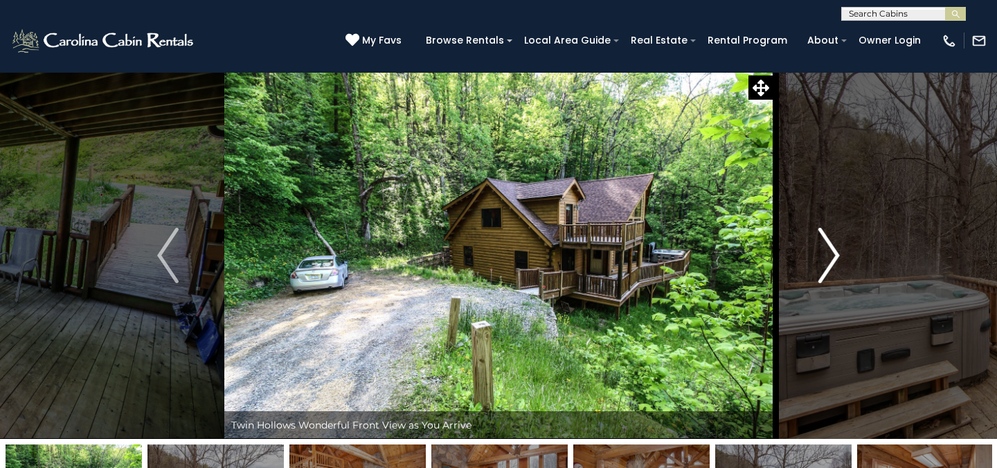
click at [835, 255] on img "Next" at bounding box center [829, 255] width 21 height 55
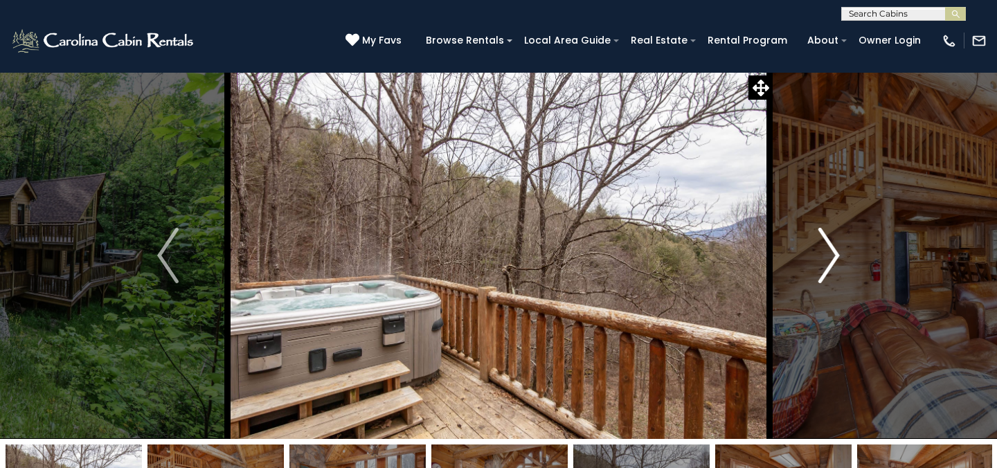
click at [835, 255] on img "Next" at bounding box center [829, 255] width 21 height 55
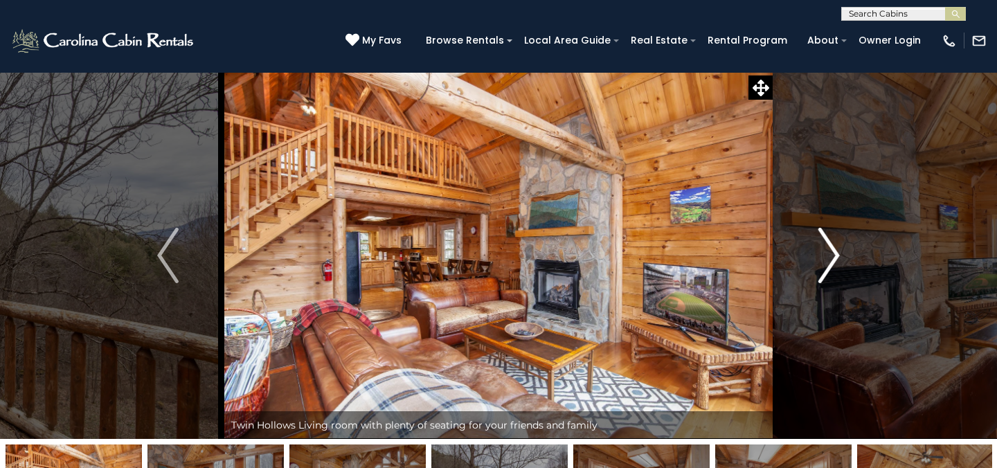
click at [835, 255] on img "Next" at bounding box center [829, 255] width 21 height 55
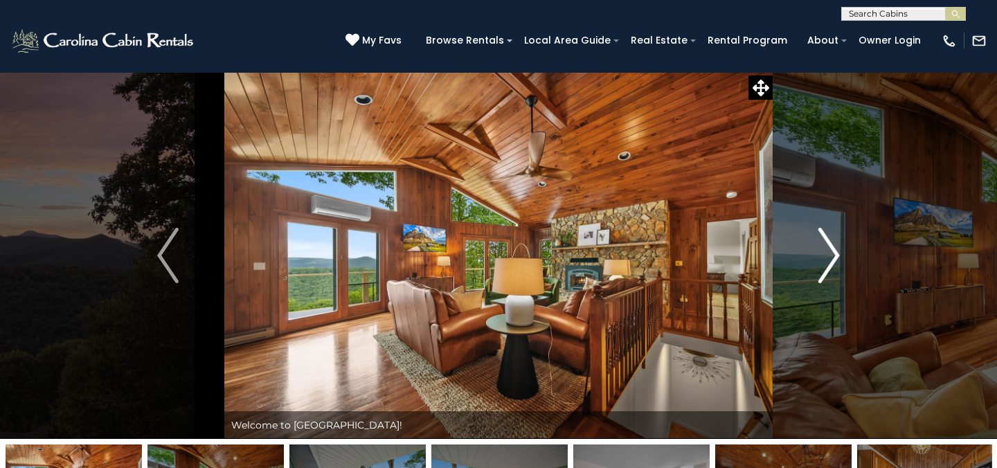
click at [832, 258] on img "Next" at bounding box center [829, 255] width 21 height 55
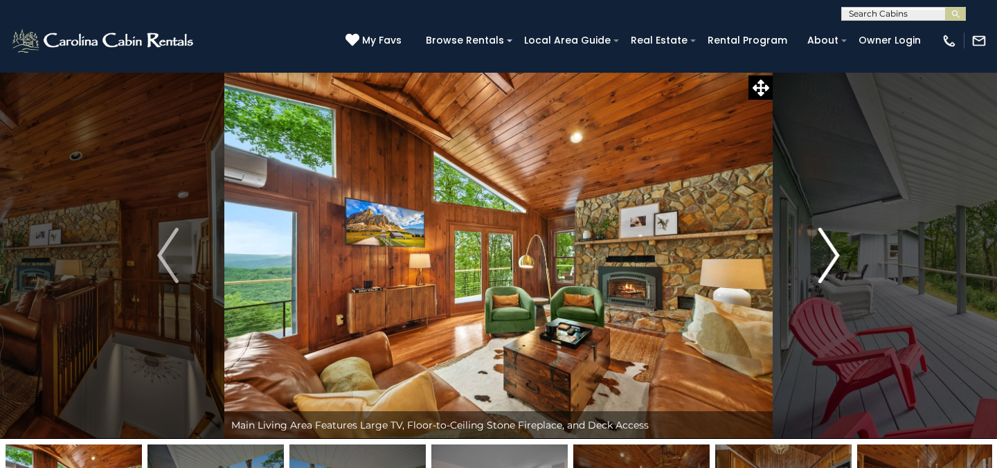
click at [833, 256] on img "Next" at bounding box center [829, 255] width 21 height 55
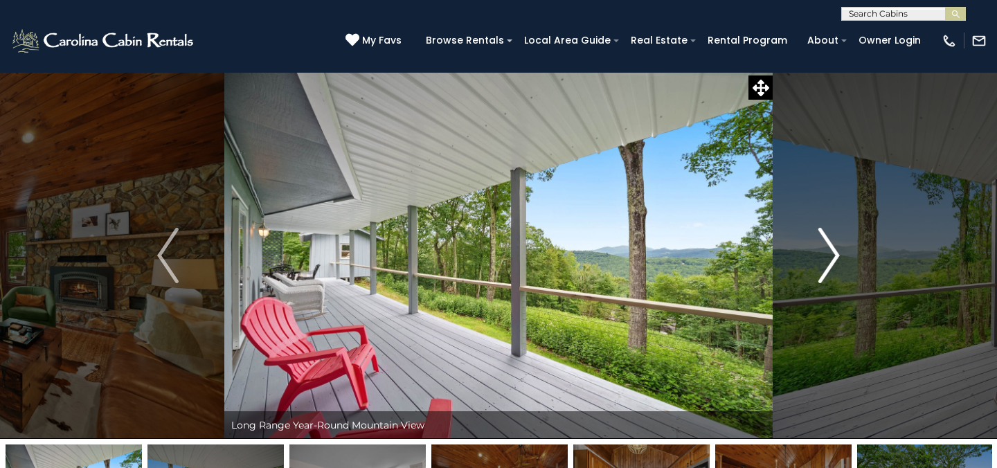
click at [828, 252] on img "Next" at bounding box center [829, 255] width 21 height 55
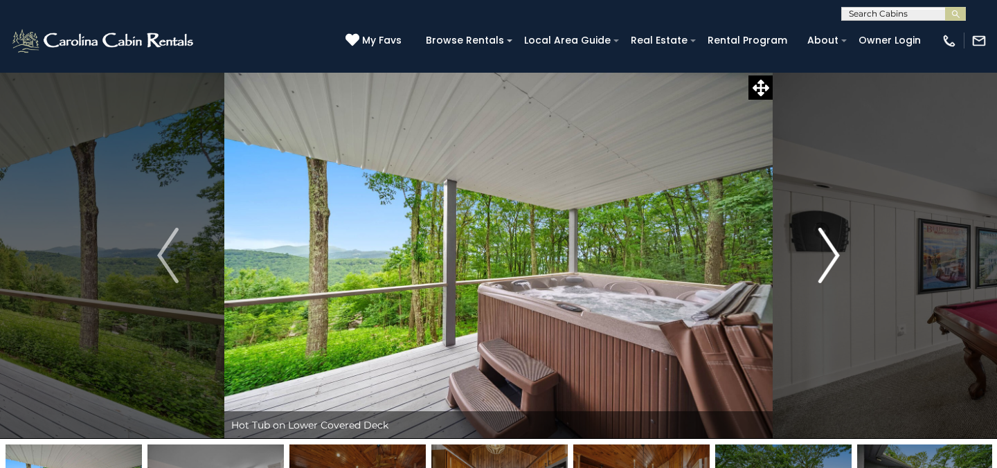
click at [839, 252] on button "Next" at bounding box center [829, 255] width 113 height 367
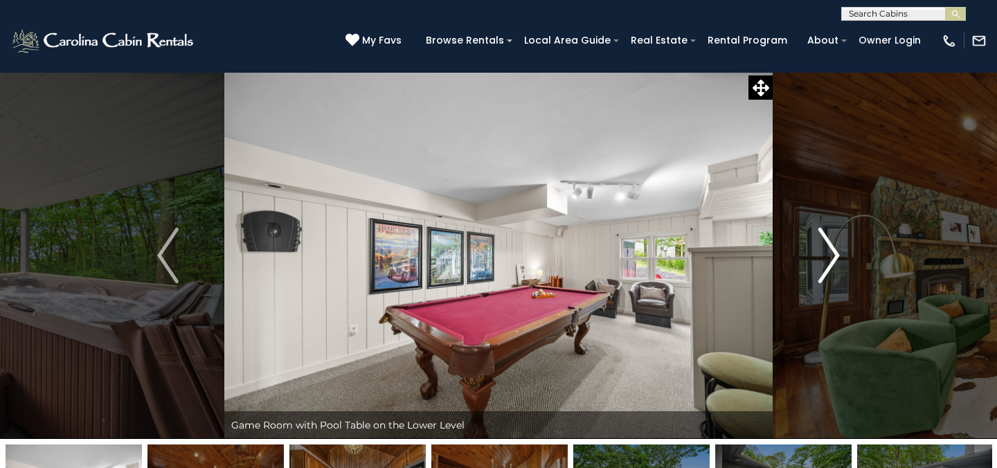
click at [839, 252] on button "Next" at bounding box center [829, 255] width 113 height 367
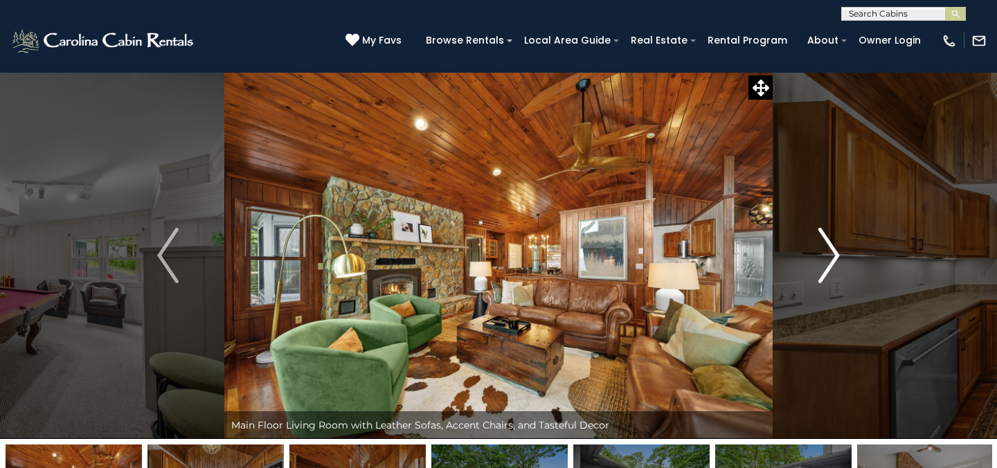
click at [834, 256] on img "Next" at bounding box center [829, 255] width 21 height 55
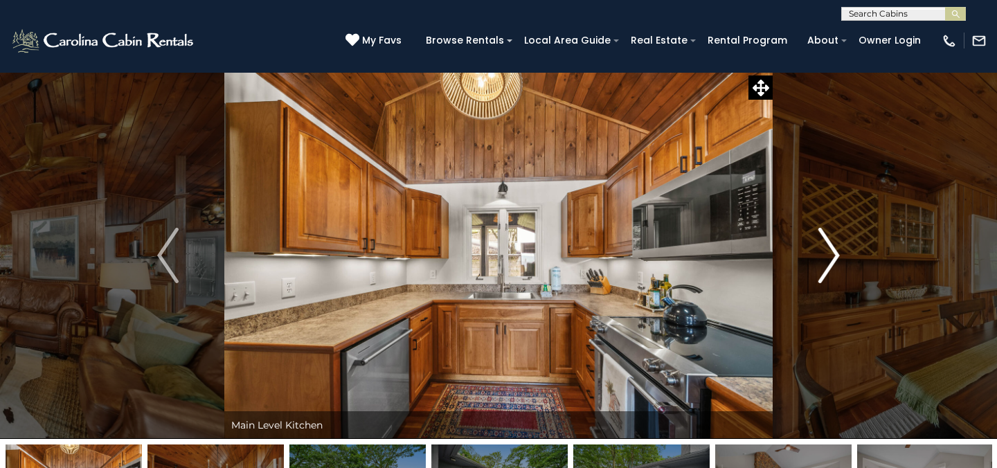
click at [834, 256] on img "Next" at bounding box center [829, 255] width 21 height 55
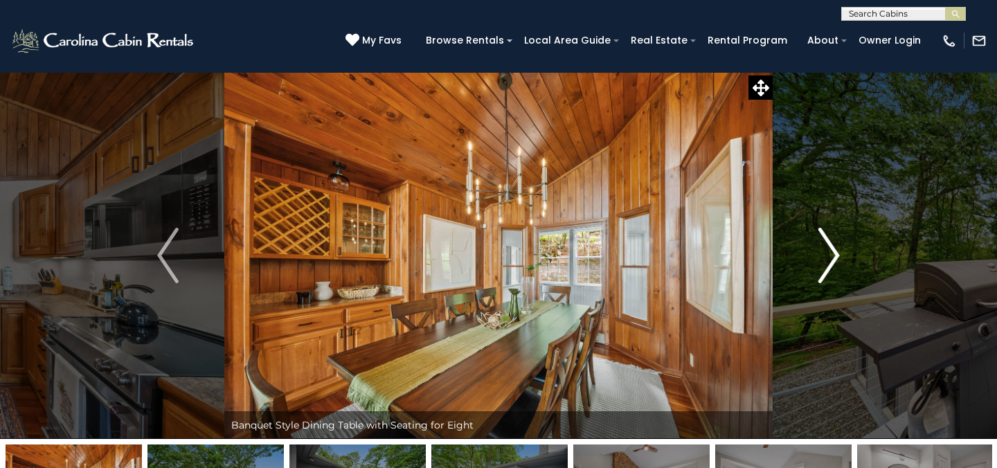
click at [834, 256] on img "Next" at bounding box center [829, 255] width 21 height 55
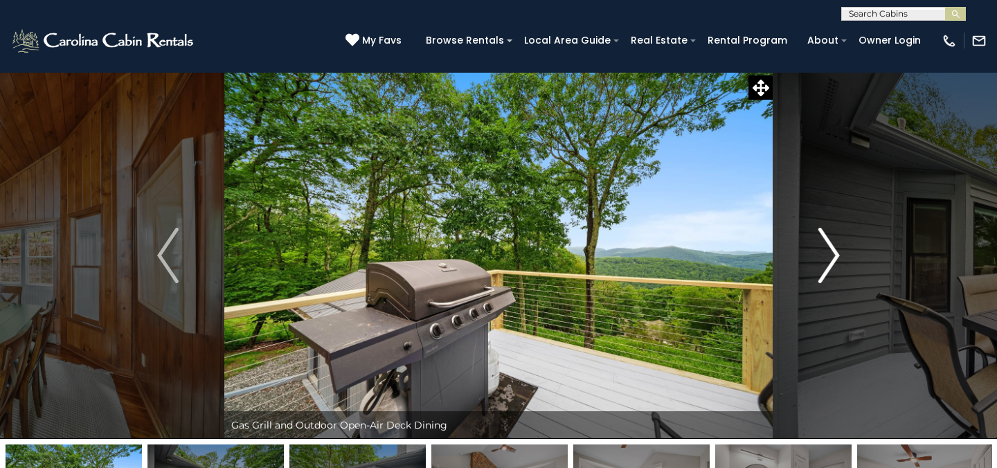
click at [834, 256] on img "Next" at bounding box center [829, 255] width 21 height 55
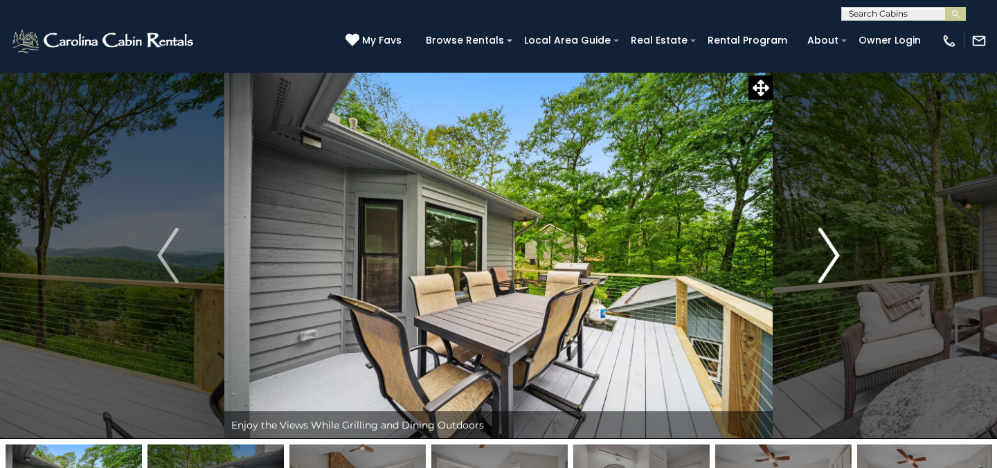
click at [834, 256] on img "Next" at bounding box center [829, 255] width 21 height 55
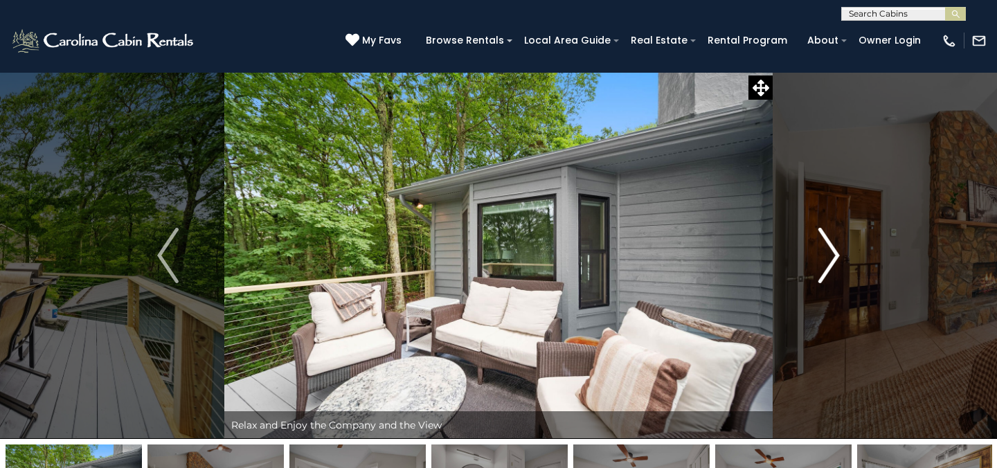
click at [834, 256] on img "Next" at bounding box center [829, 255] width 21 height 55
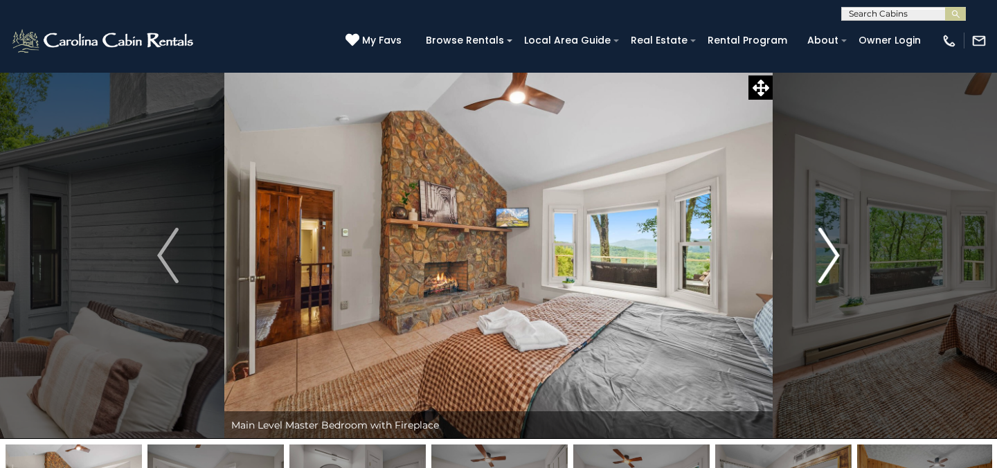
click at [834, 256] on img "Next" at bounding box center [829, 255] width 21 height 55
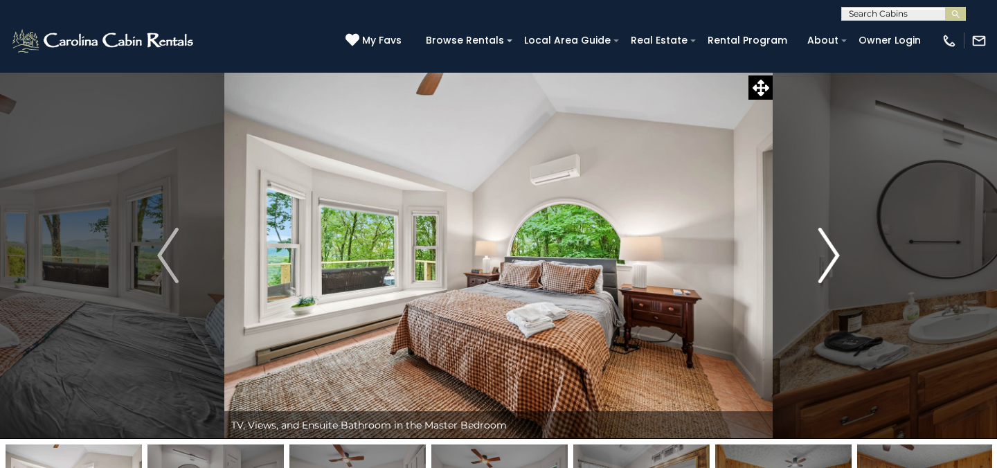
click at [834, 256] on img "Next" at bounding box center [829, 255] width 21 height 55
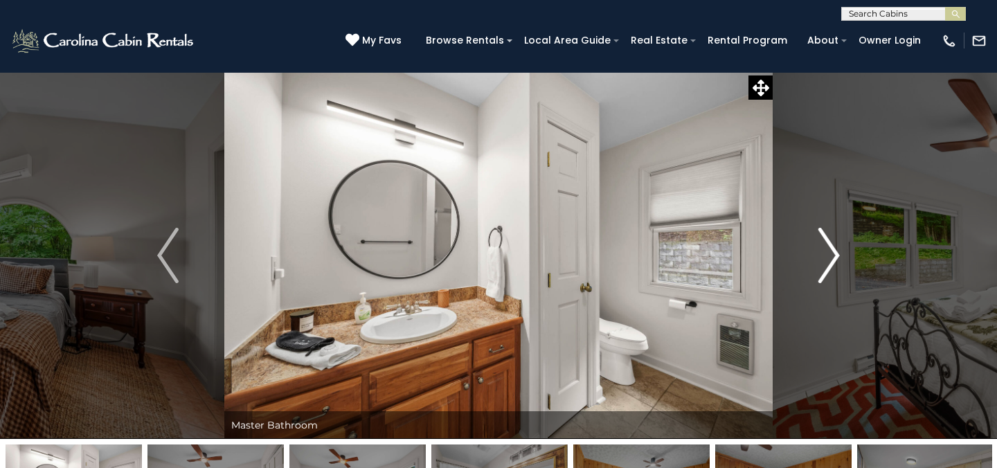
click at [834, 256] on img "Next" at bounding box center [829, 255] width 21 height 55
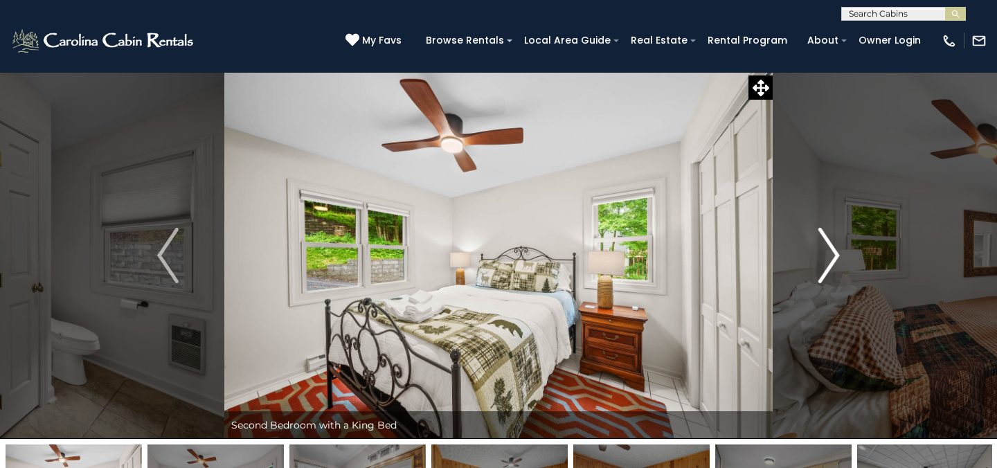
click at [834, 256] on img "Next" at bounding box center [829, 255] width 21 height 55
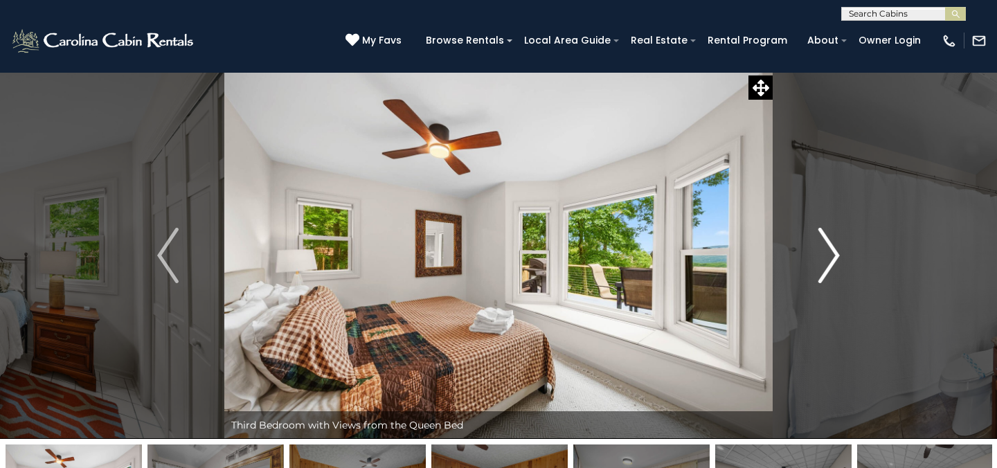
click at [834, 256] on img "Next" at bounding box center [829, 255] width 21 height 55
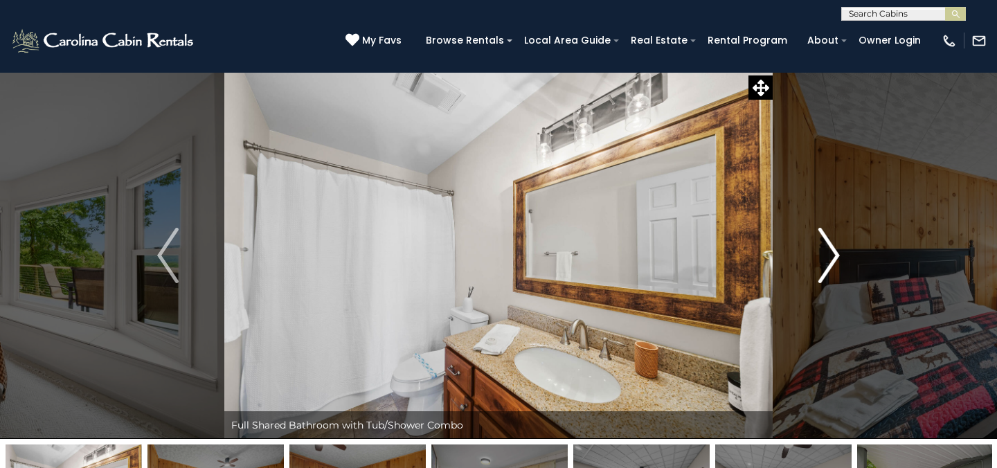
click at [834, 256] on img "Next" at bounding box center [829, 255] width 21 height 55
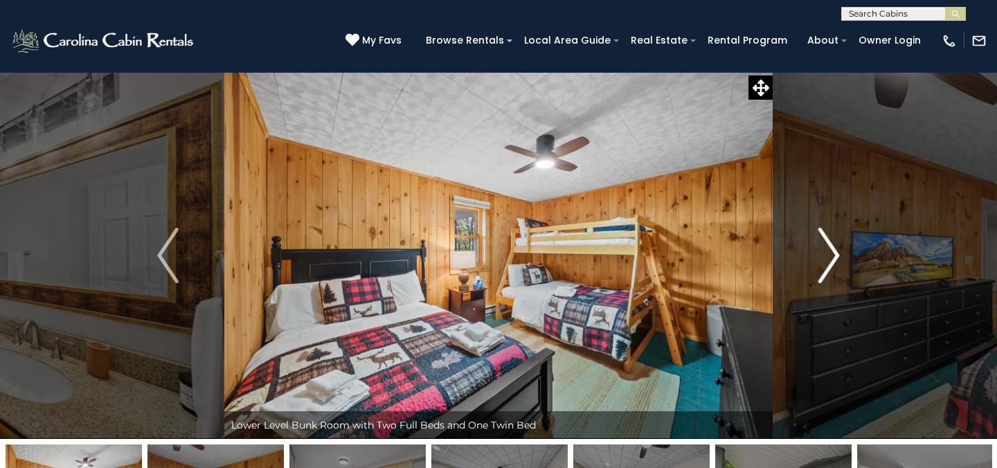
click at [834, 256] on img "Next" at bounding box center [829, 255] width 21 height 55
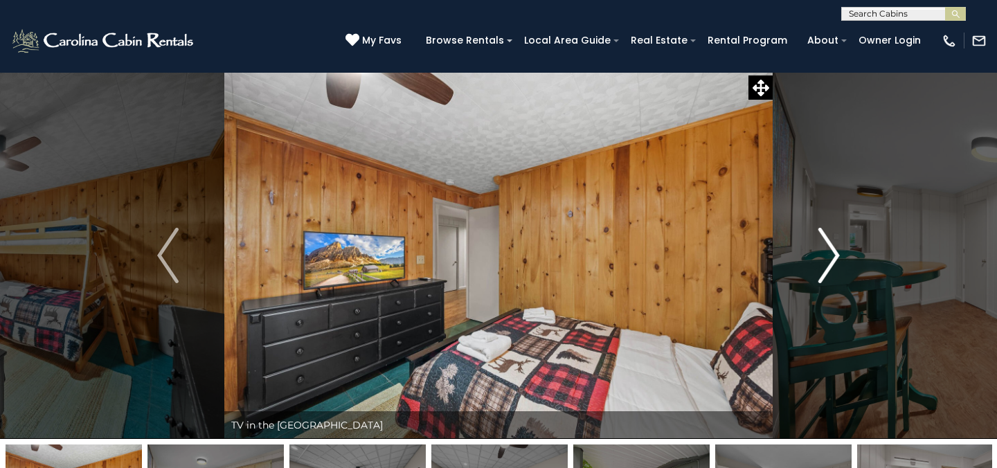
click at [834, 256] on img "Next" at bounding box center [829, 255] width 21 height 55
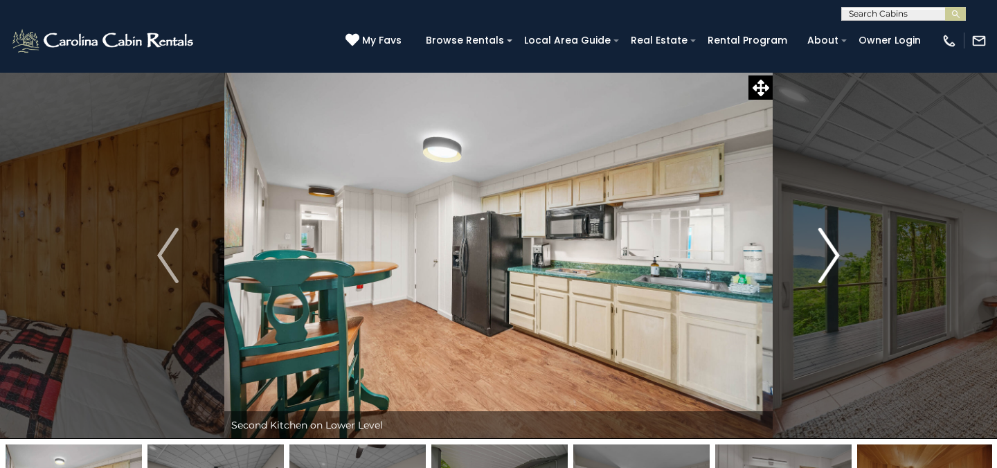
click at [834, 256] on img "Next" at bounding box center [829, 255] width 21 height 55
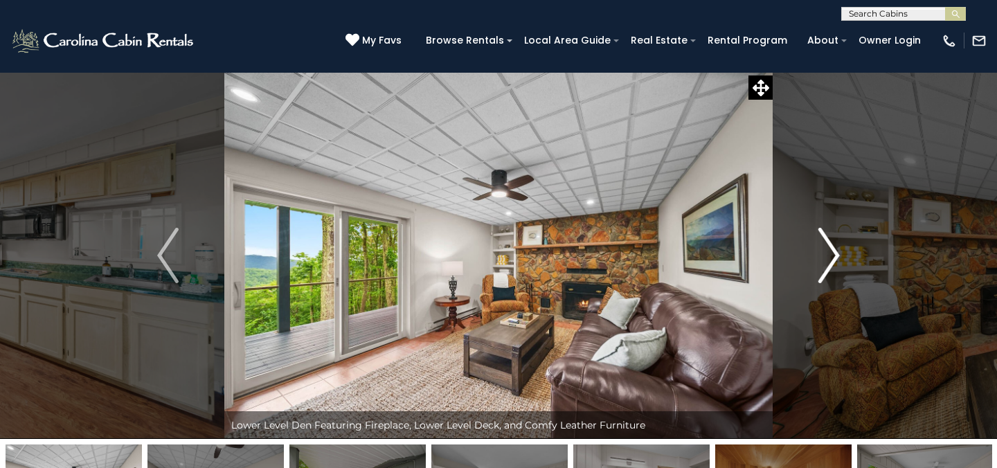
click at [834, 256] on img "Next" at bounding box center [829, 255] width 21 height 55
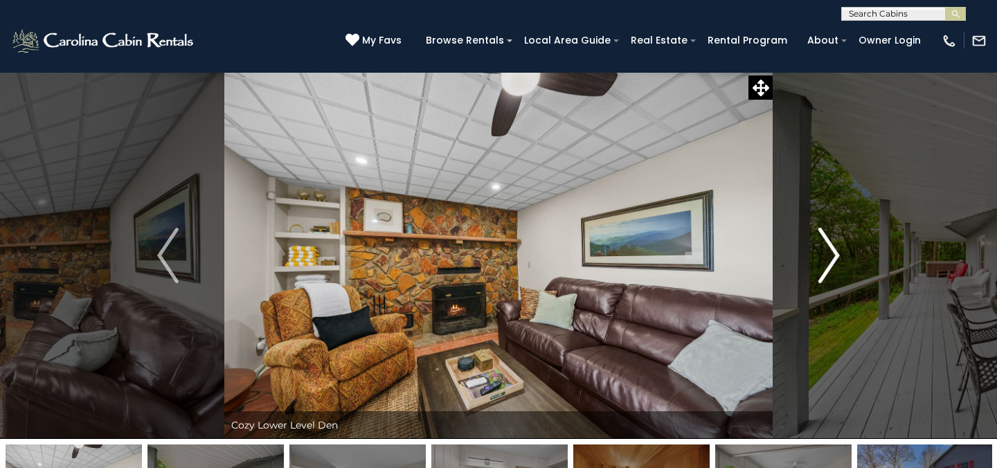
click at [829, 256] on img "Next" at bounding box center [829, 255] width 21 height 55
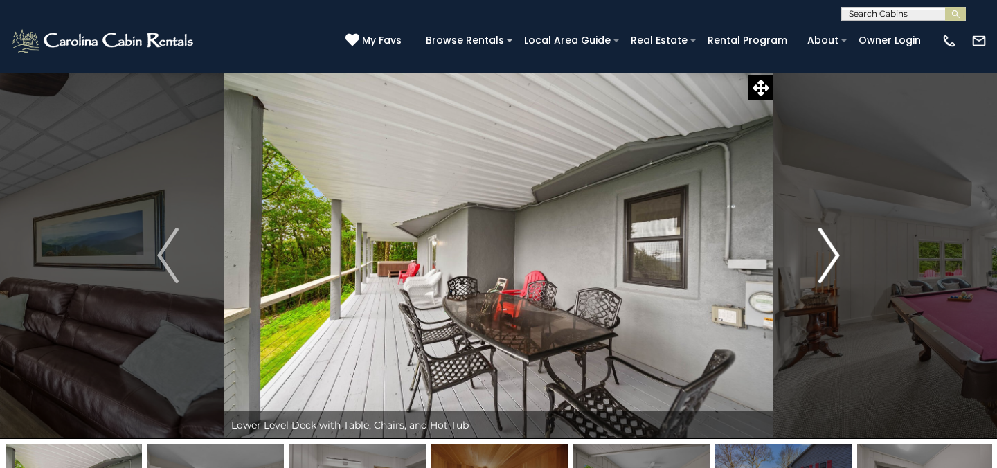
click at [829, 256] on img "Next" at bounding box center [829, 255] width 21 height 55
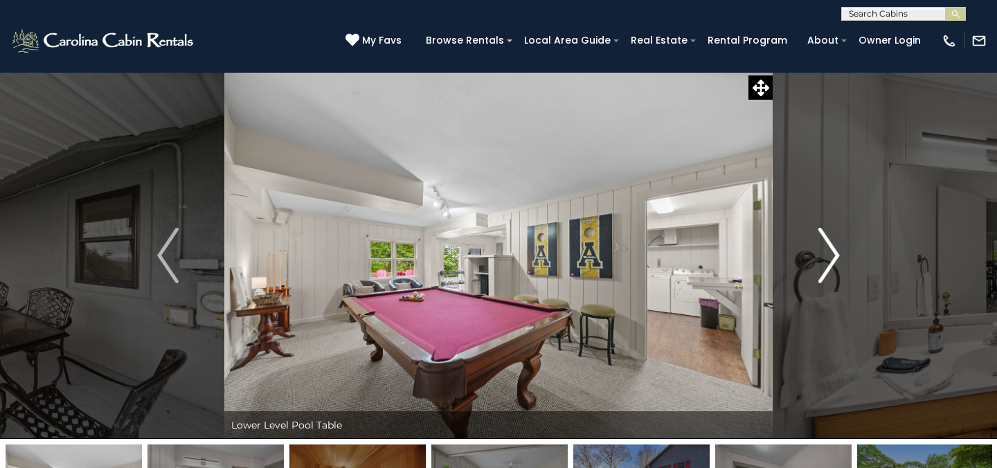
click at [837, 254] on img "Next" at bounding box center [829, 255] width 21 height 55
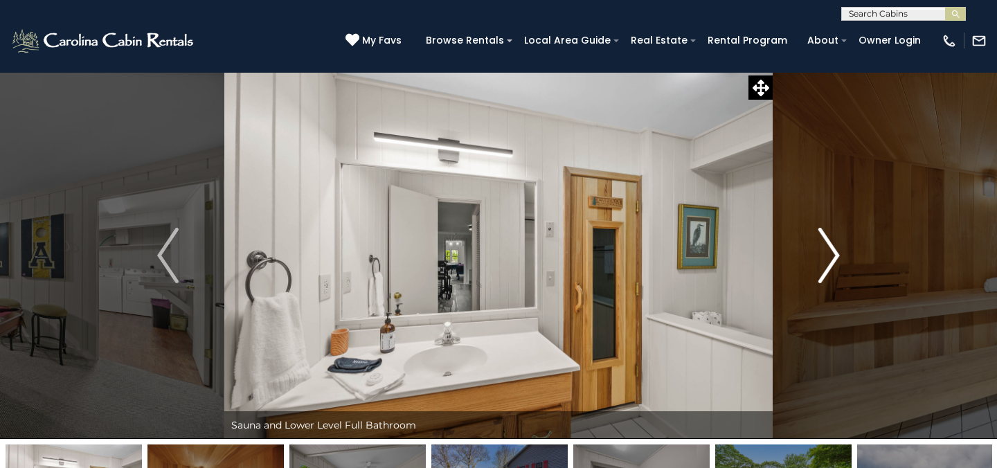
click at [837, 254] on img "Next" at bounding box center [829, 255] width 21 height 55
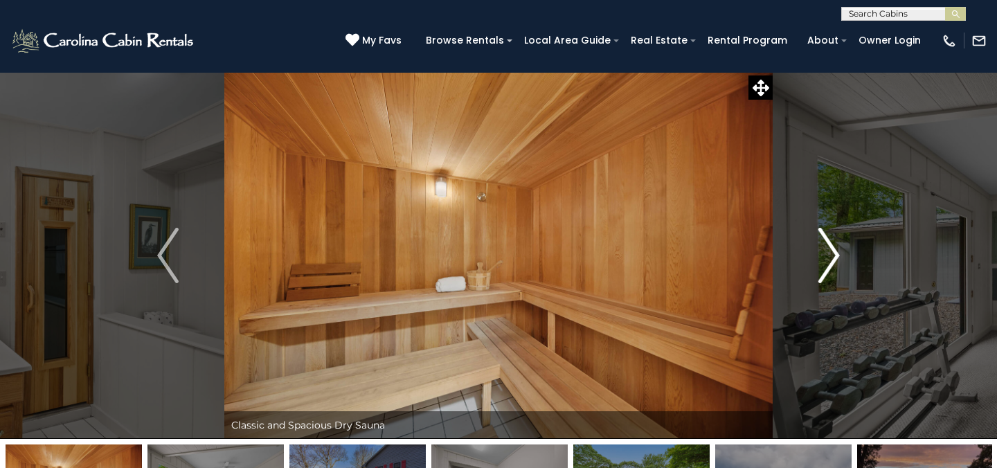
click at [837, 254] on img "Next" at bounding box center [829, 255] width 21 height 55
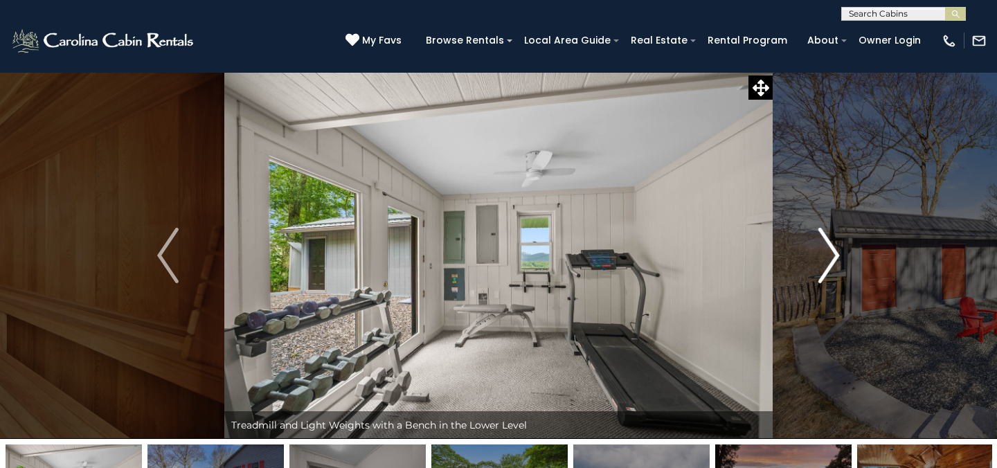
click at [837, 254] on img "Next" at bounding box center [829, 255] width 21 height 55
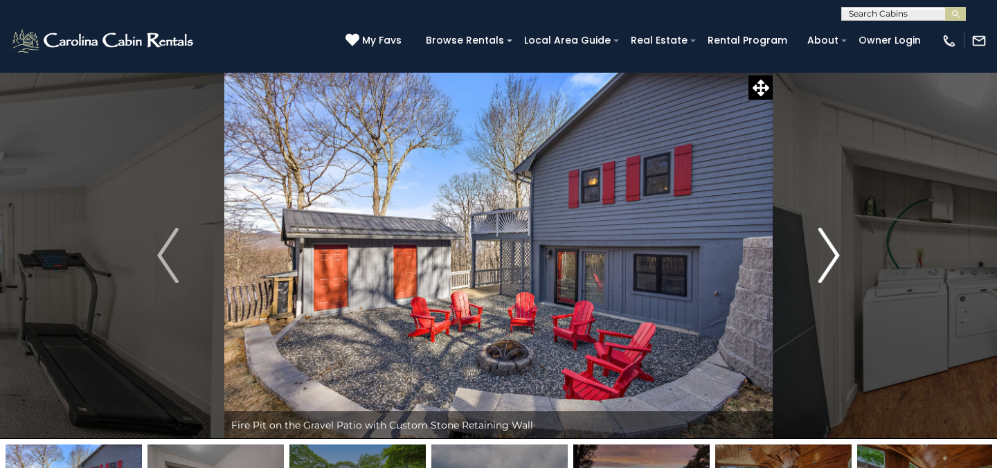
click at [837, 254] on img "Next" at bounding box center [829, 255] width 21 height 55
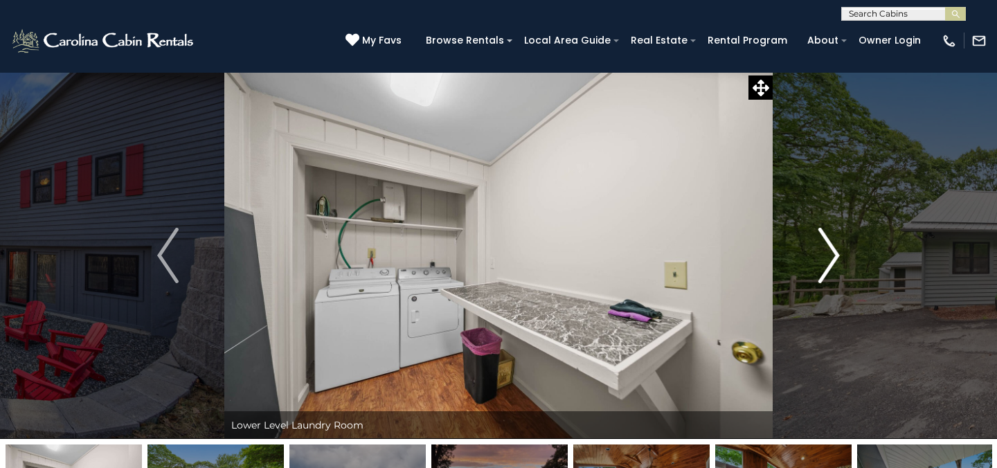
click at [837, 254] on img "Next" at bounding box center [829, 255] width 21 height 55
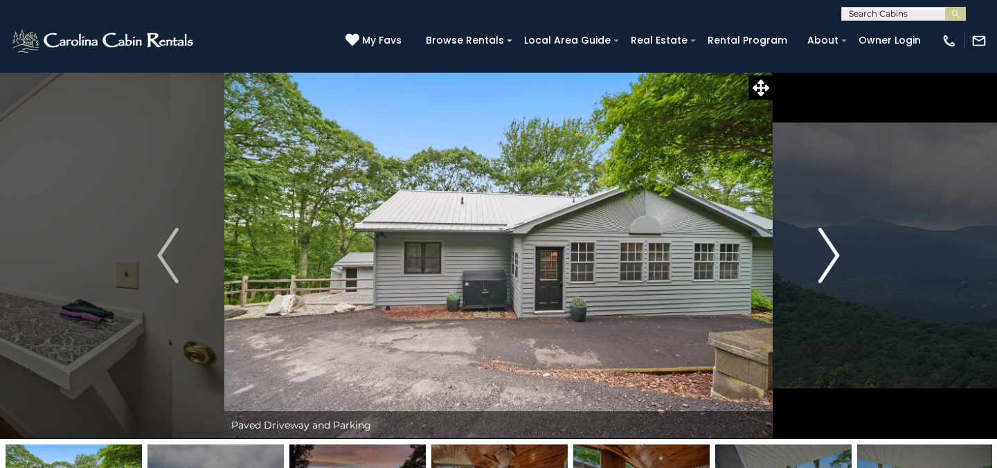
click at [837, 254] on img "Next" at bounding box center [829, 255] width 21 height 55
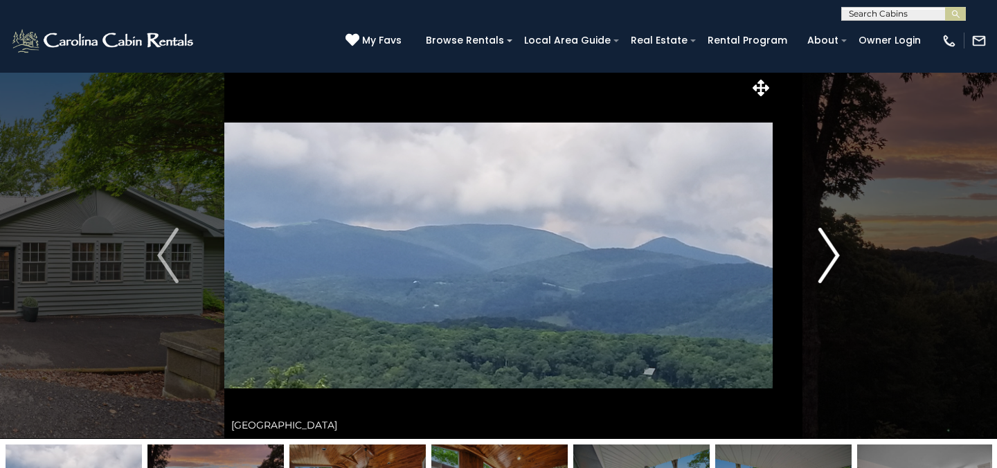
click at [837, 254] on img "Next" at bounding box center [829, 255] width 21 height 55
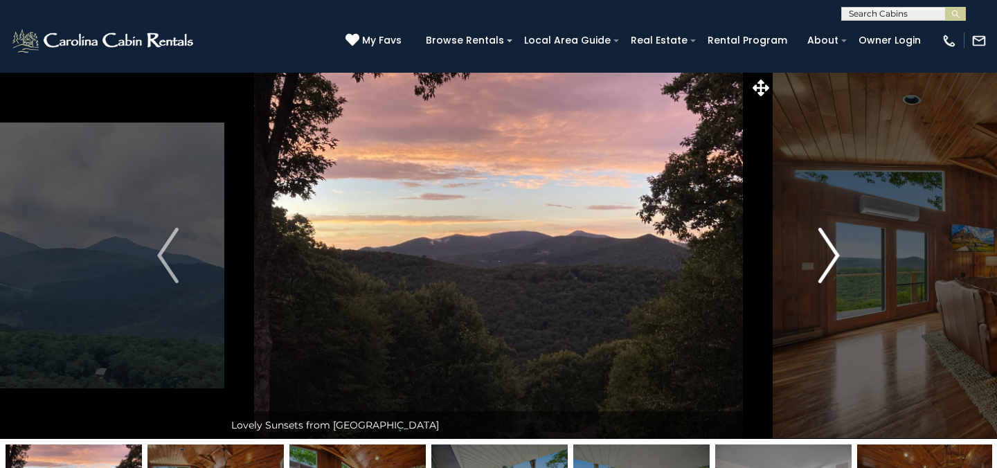
click at [837, 254] on img "Next" at bounding box center [829, 255] width 21 height 55
